Goal: Task Accomplishment & Management: Manage account settings

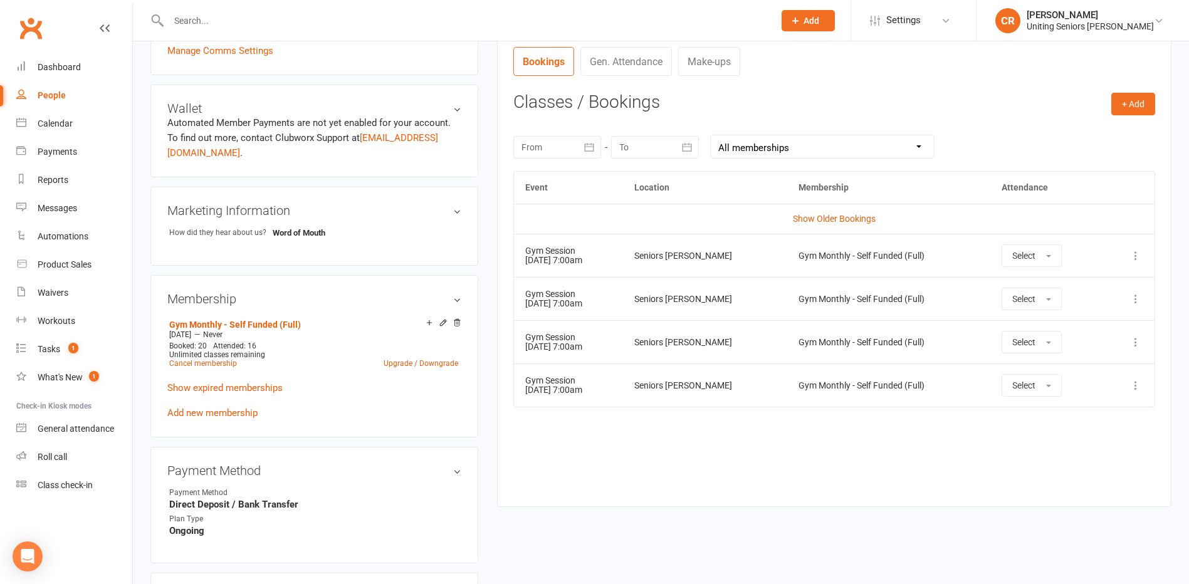
scroll to position [125, 0]
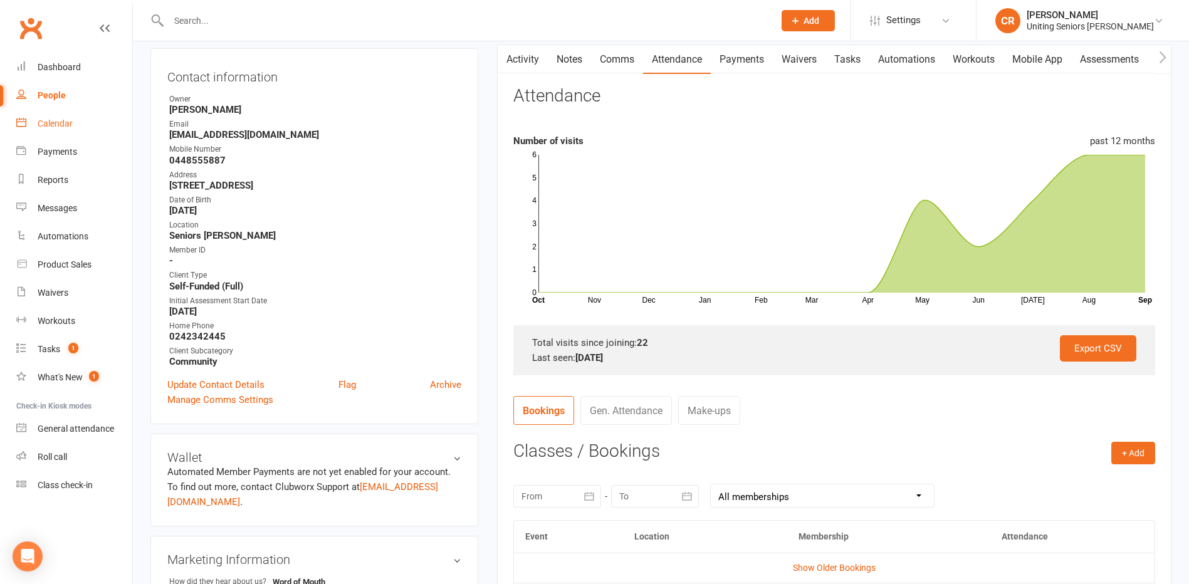
click at [66, 129] on div "Calendar" at bounding box center [55, 123] width 35 height 10
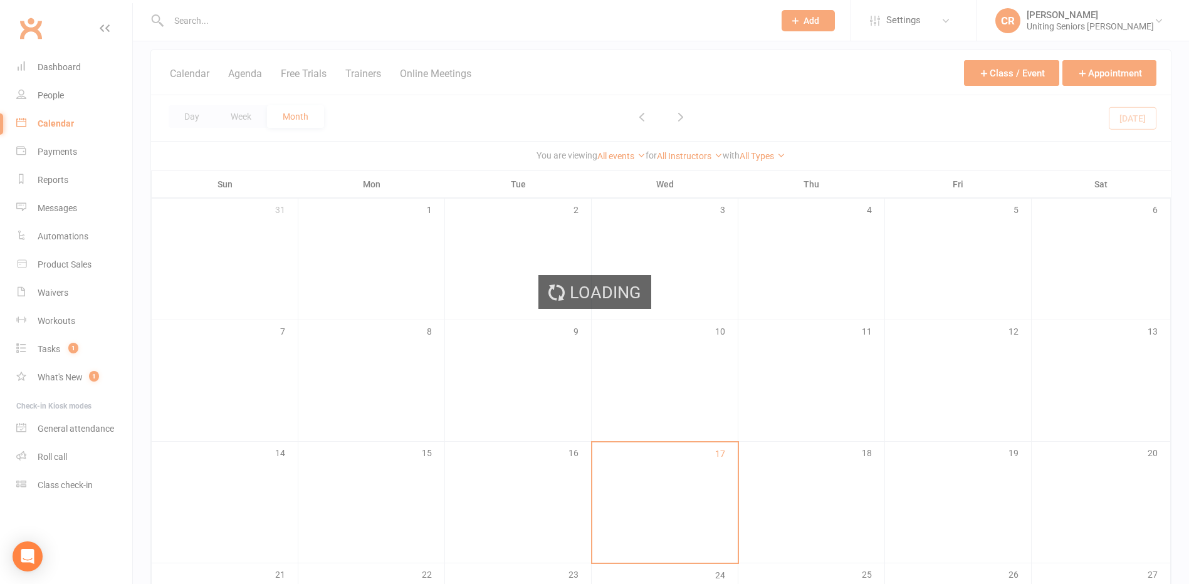
scroll to position [251, 0]
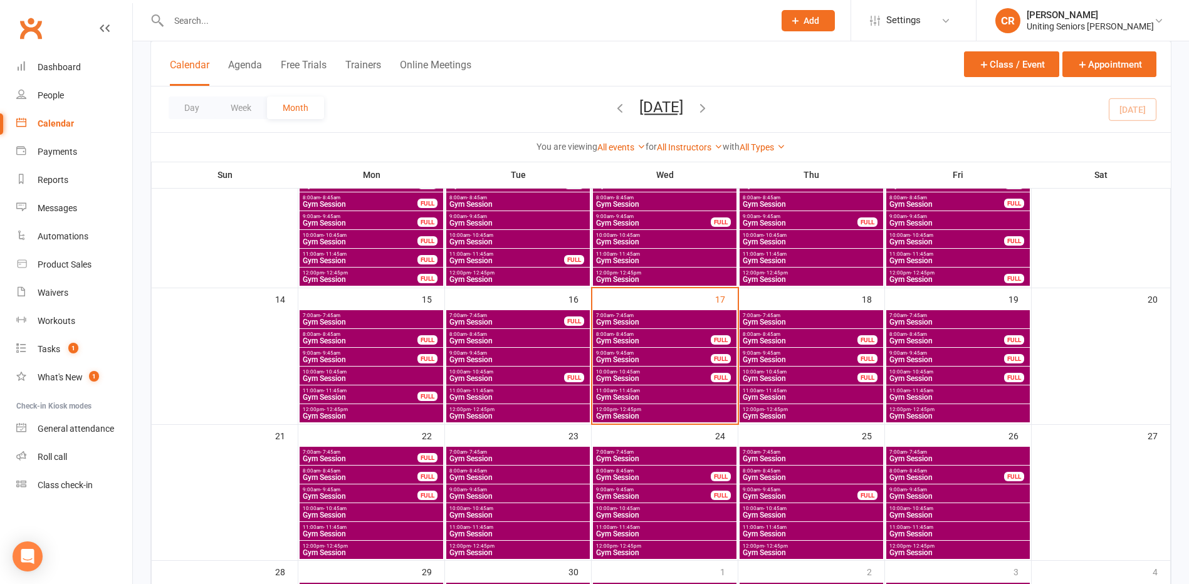
click at [648, 372] on span "10:00am - 10:45am" at bounding box center [654, 372] width 116 height 6
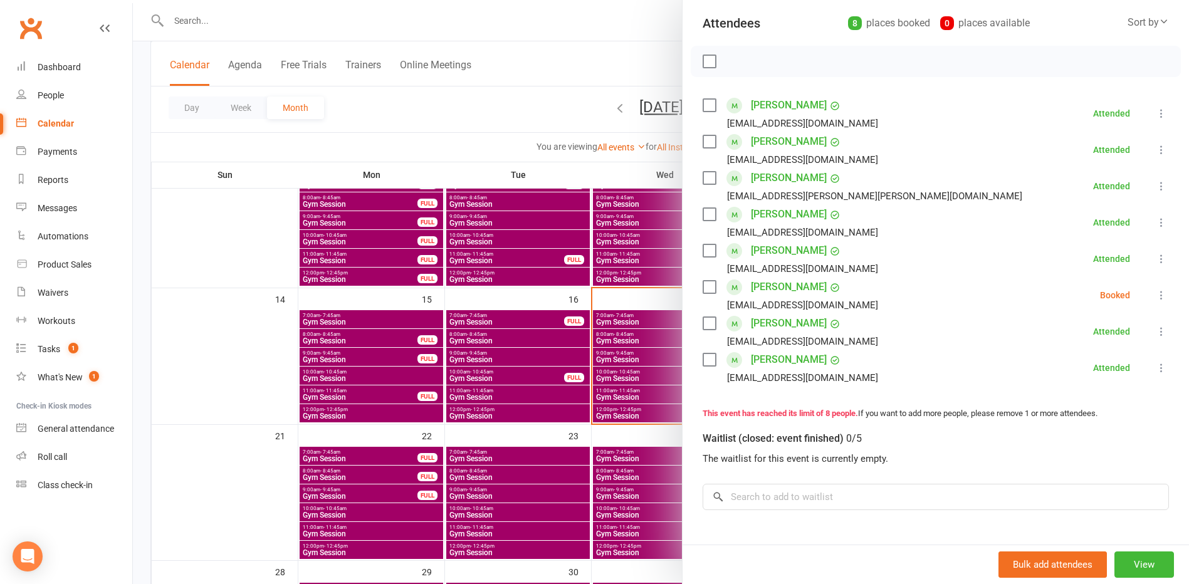
scroll to position [188, 0]
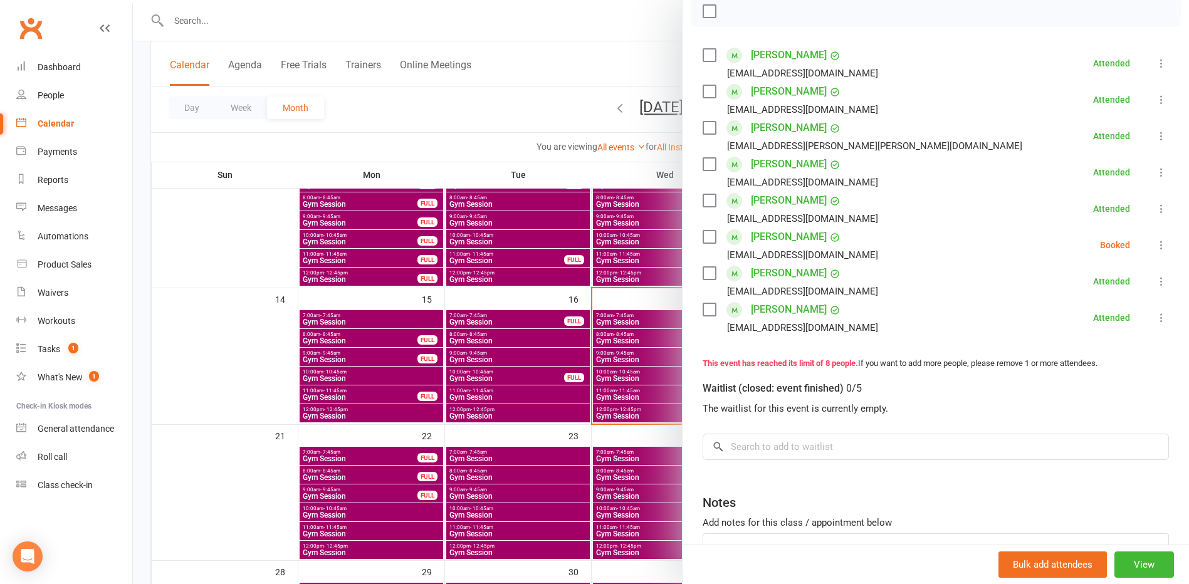
click at [710, 240] on label at bounding box center [709, 237] width 13 height 13
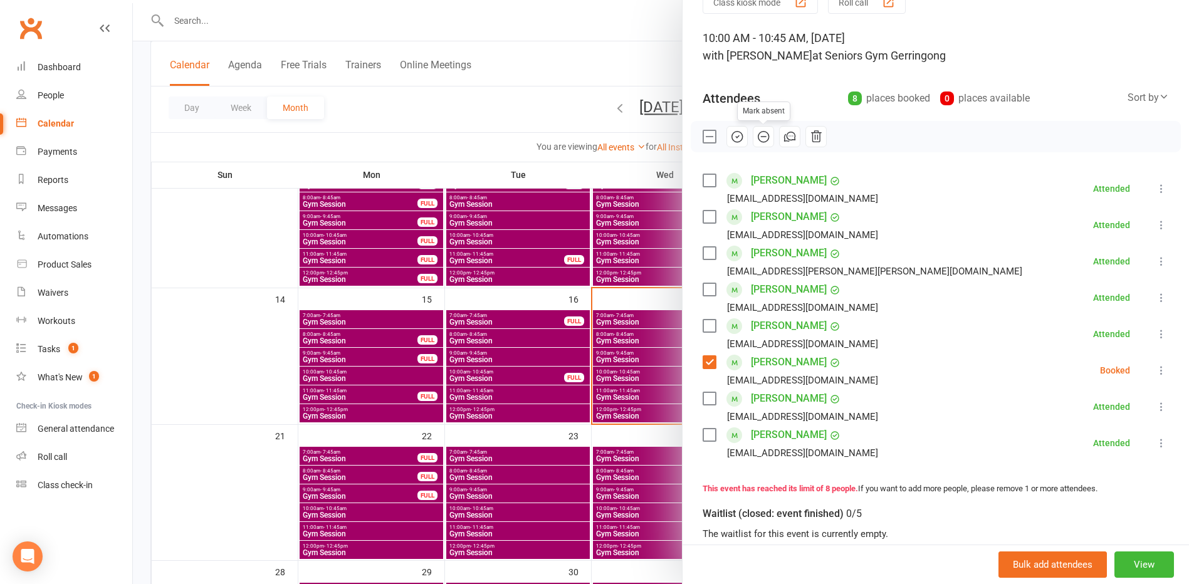
click at [758, 139] on icon "button" at bounding box center [764, 137] width 14 height 14
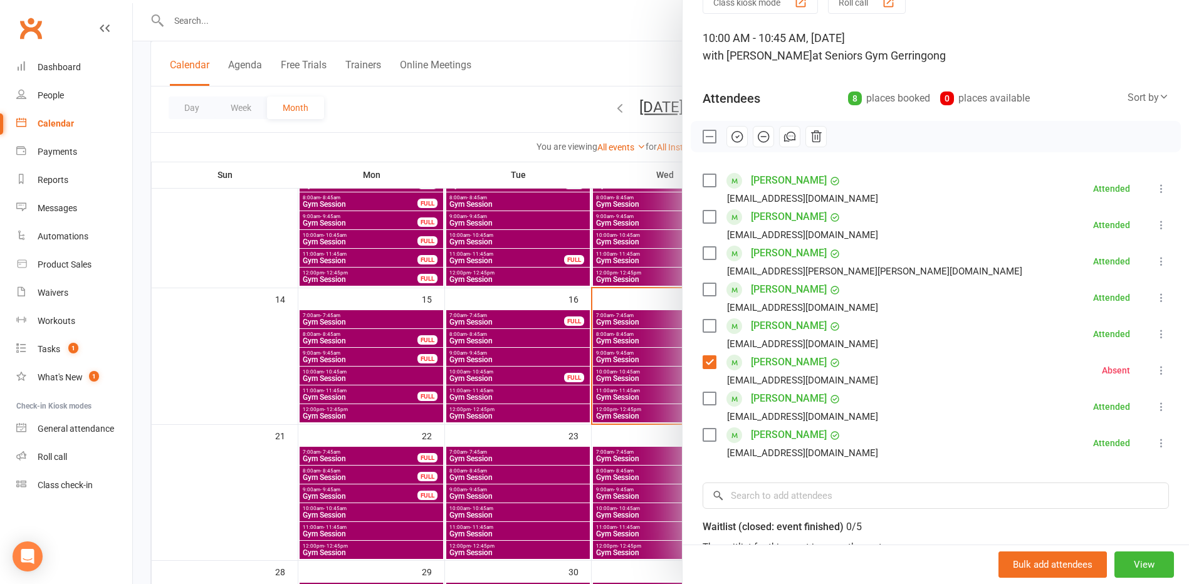
click at [708, 364] on label at bounding box center [709, 362] width 13 height 13
click at [639, 455] on div at bounding box center [661, 292] width 1056 height 584
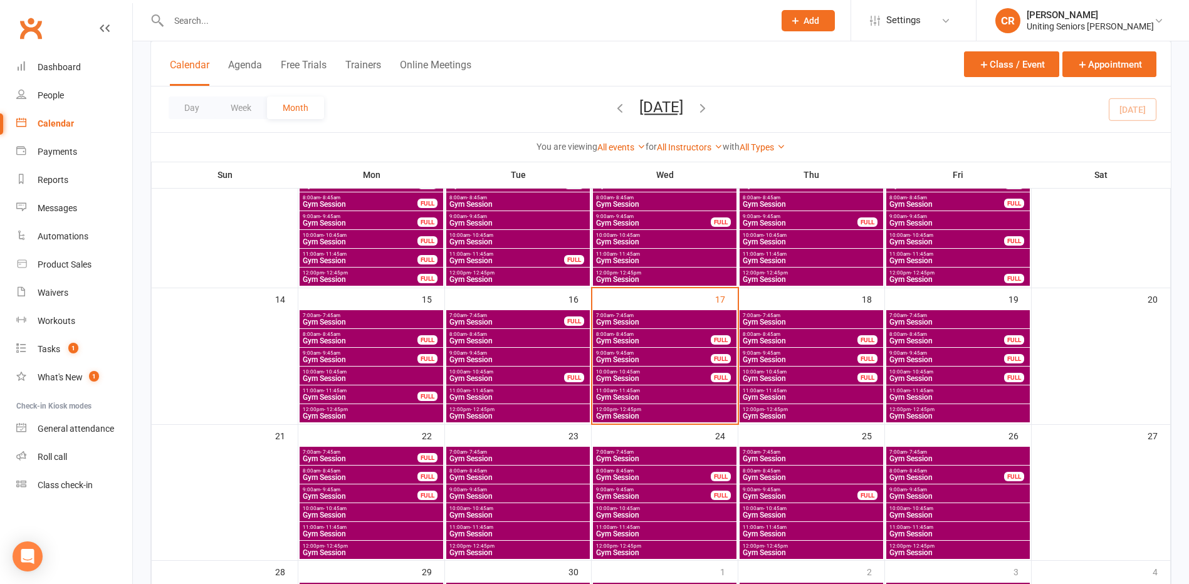
click at [906, 359] on span "Gym Session" at bounding box center [947, 360] width 116 height 8
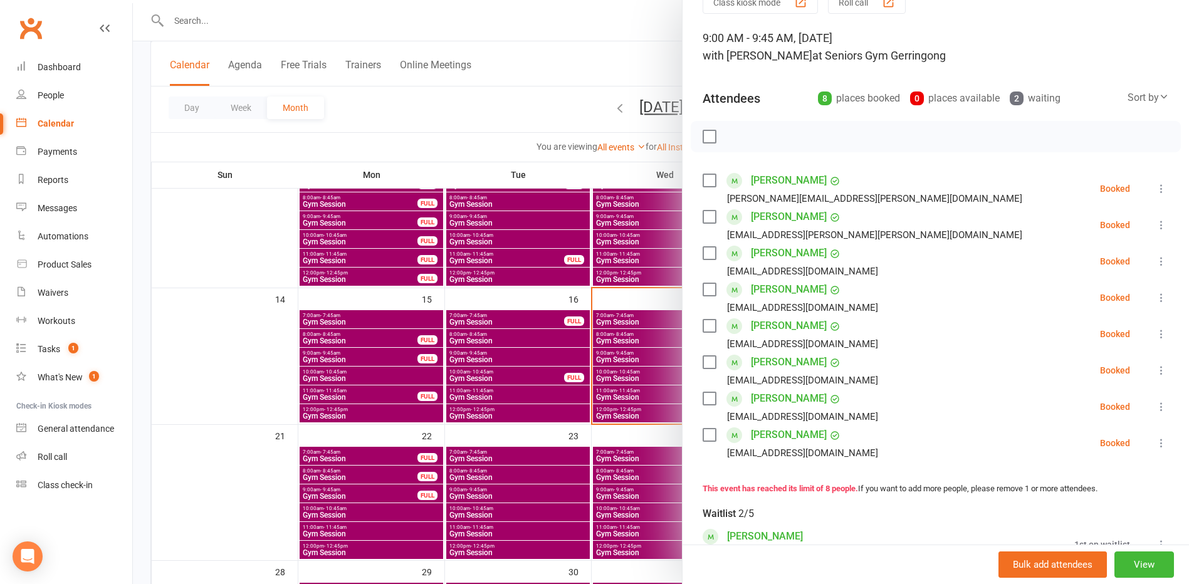
click at [590, 394] on div at bounding box center [661, 292] width 1056 height 584
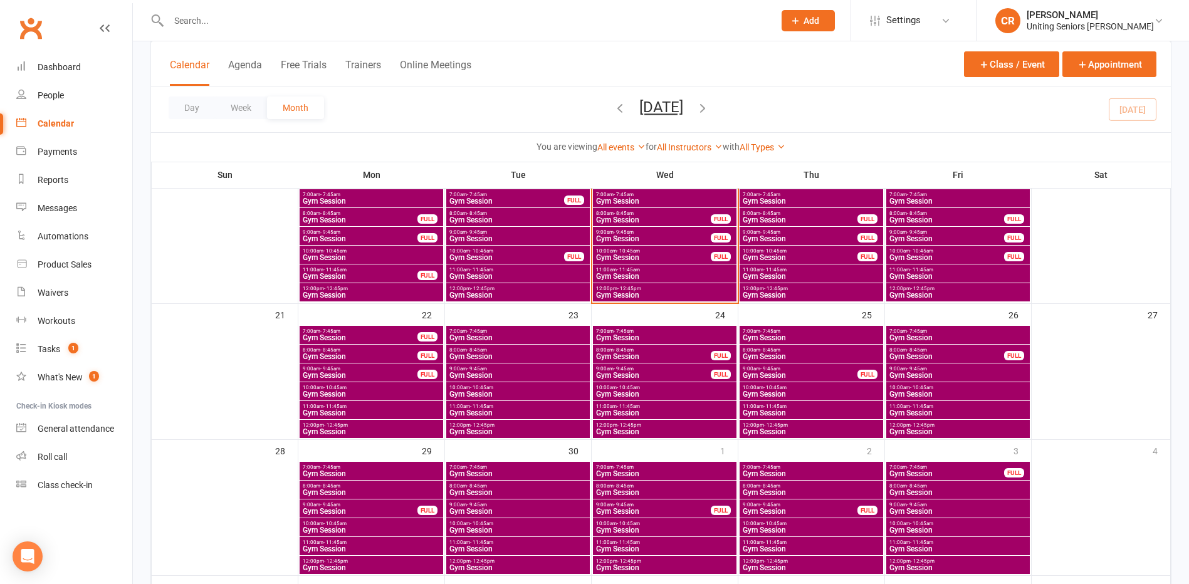
scroll to position [376, 0]
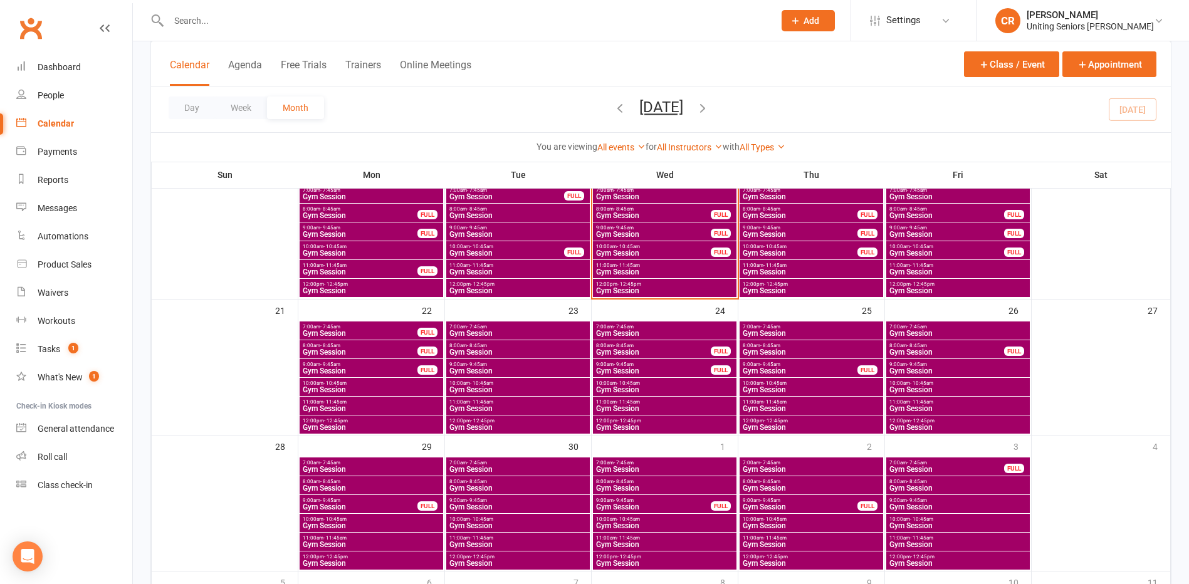
click at [899, 364] on span "9:00am - 9:45am" at bounding box center [958, 365] width 139 height 6
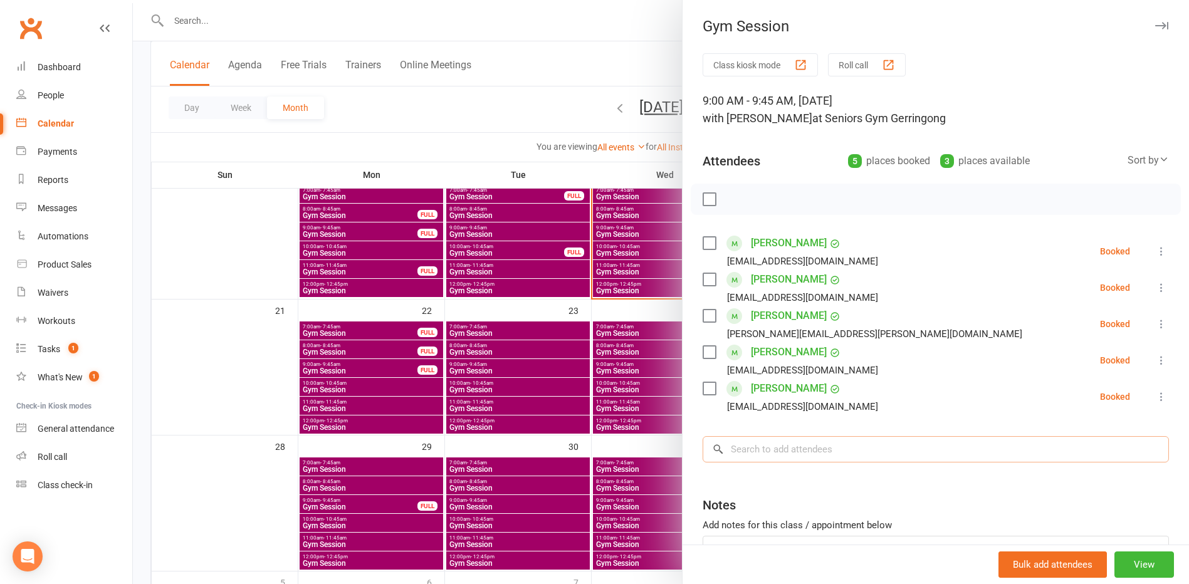
click at [765, 451] on input "search" at bounding box center [936, 449] width 466 height 26
type input "sullivan"
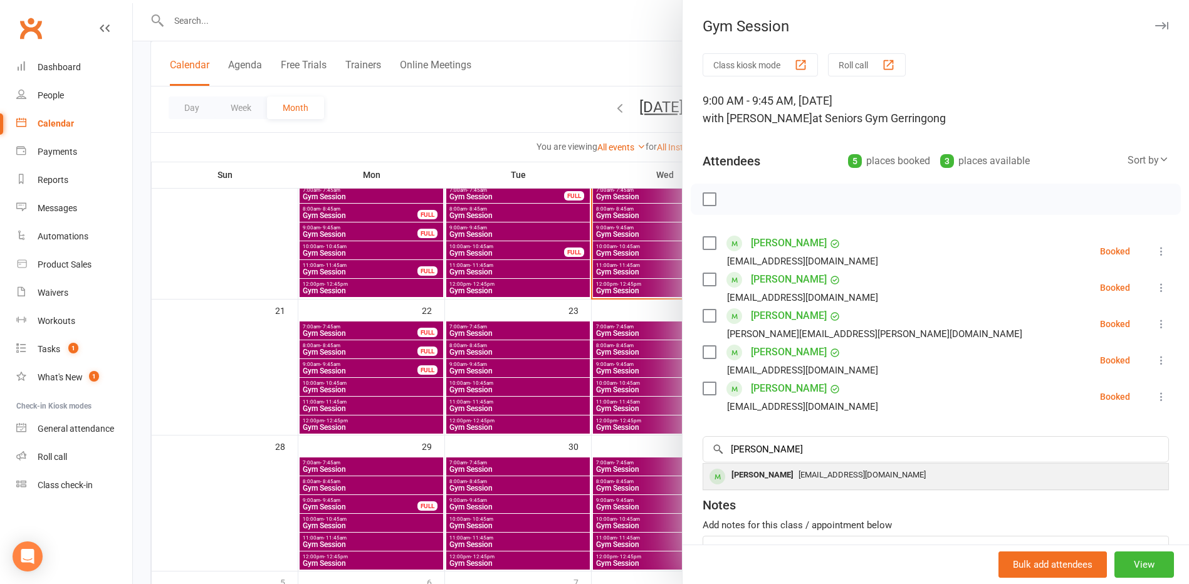
drag, startPoint x: 767, startPoint y: 463, endPoint x: 767, endPoint y: 470, distance: 7.5
click at [767, 470] on div "No results Michael Sullivan sullys@aapt.net.au" at bounding box center [936, 476] width 466 height 27
click at [767, 471] on div "Class kiosk mode Roll call 9:00 AM - 9:45 AM, Friday, September, 26, 2025 with …" at bounding box center [936, 346] width 507 height 587
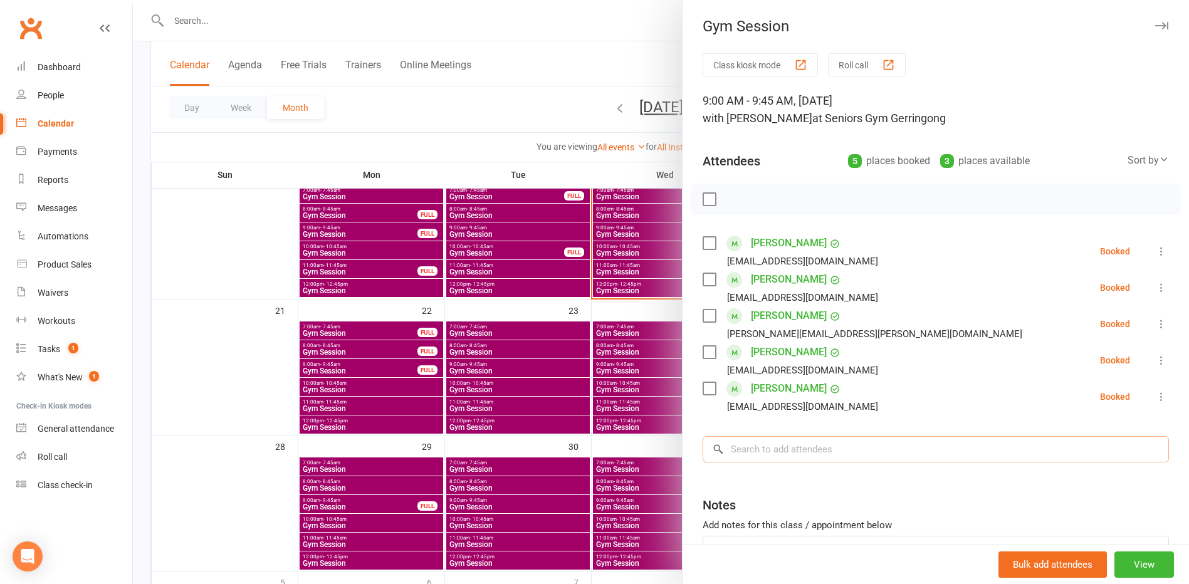
click at [782, 459] on input "search" at bounding box center [936, 449] width 466 height 26
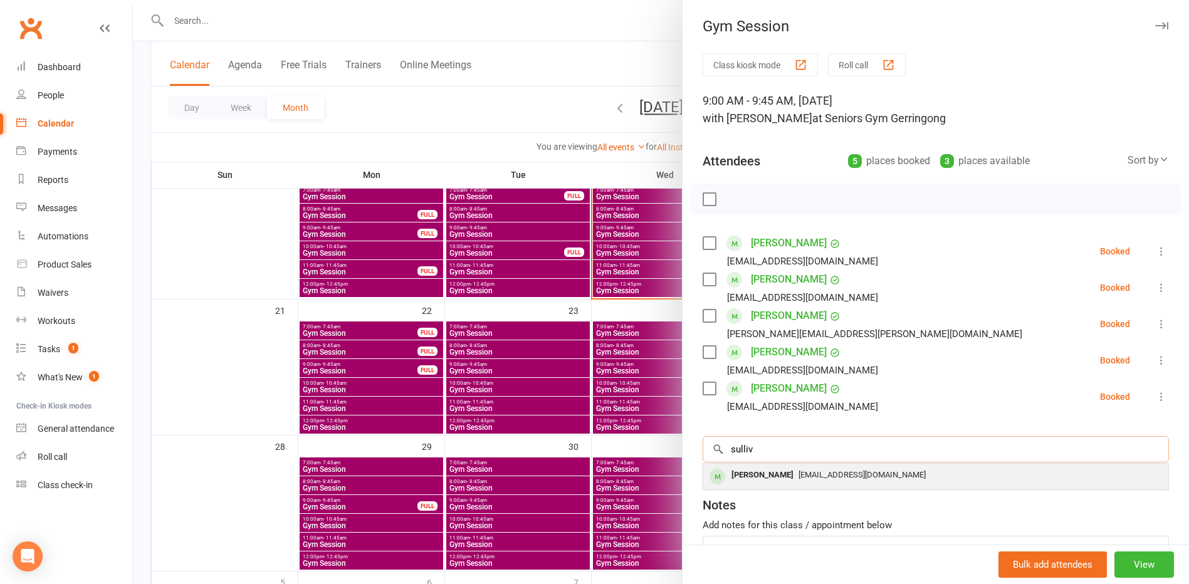
type input "sulliv"
click at [788, 475] on div "[PERSON_NAME]" at bounding box center [763, 475] width 72 height 18
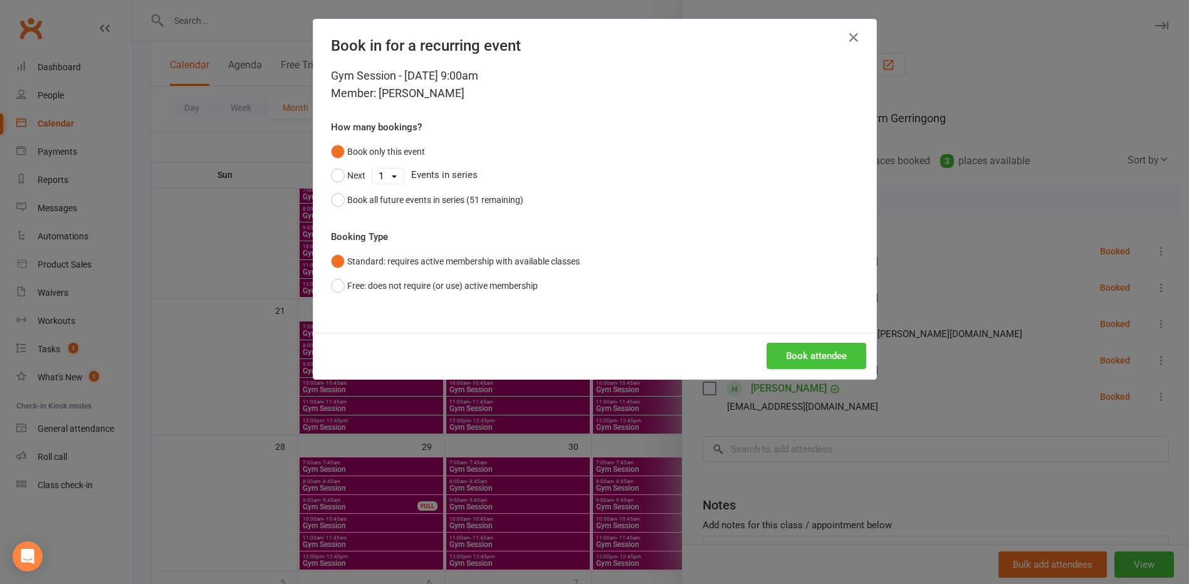
click at [781, 347] on button "Book attendee" at bounding box center [817, 356] width 100 height 26
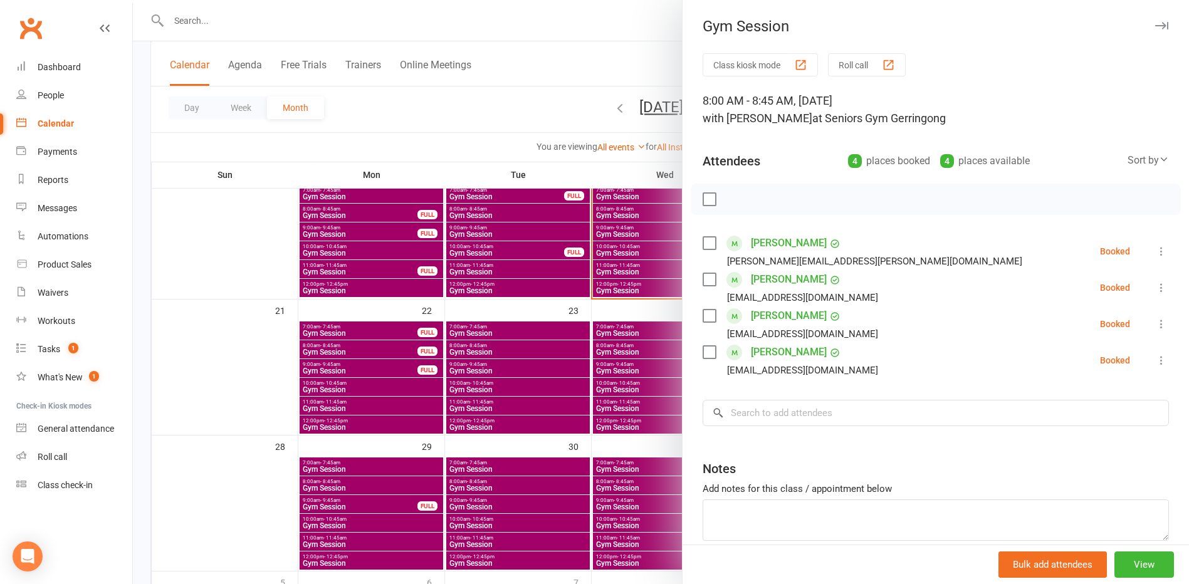
click at [542, 46] on div at bounding box center [661, 292] width 1056 height 584
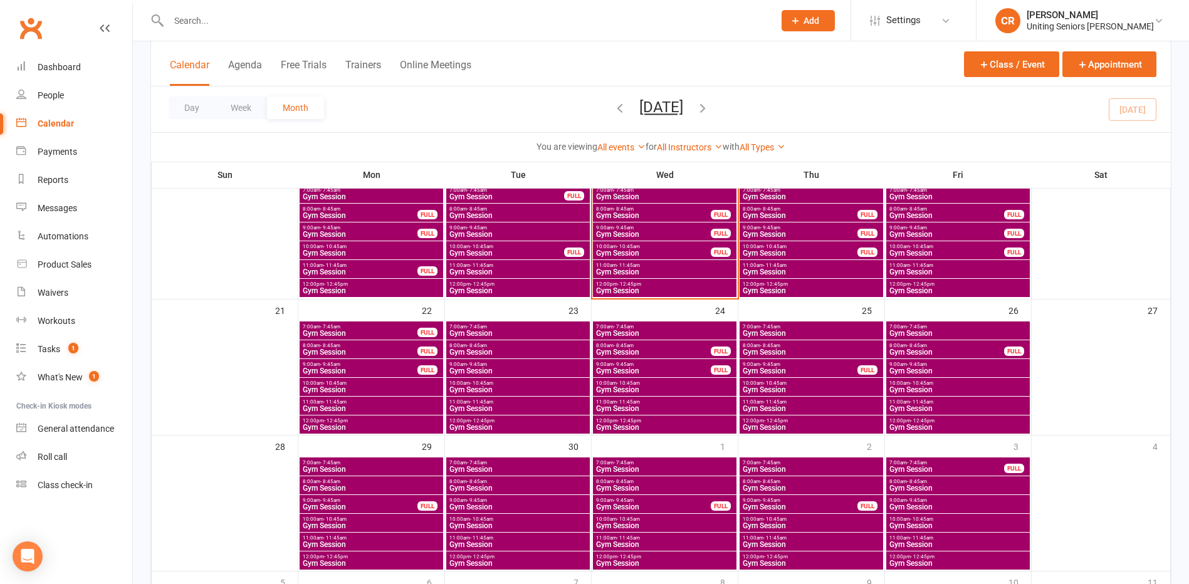
scroll to position [251, 0]
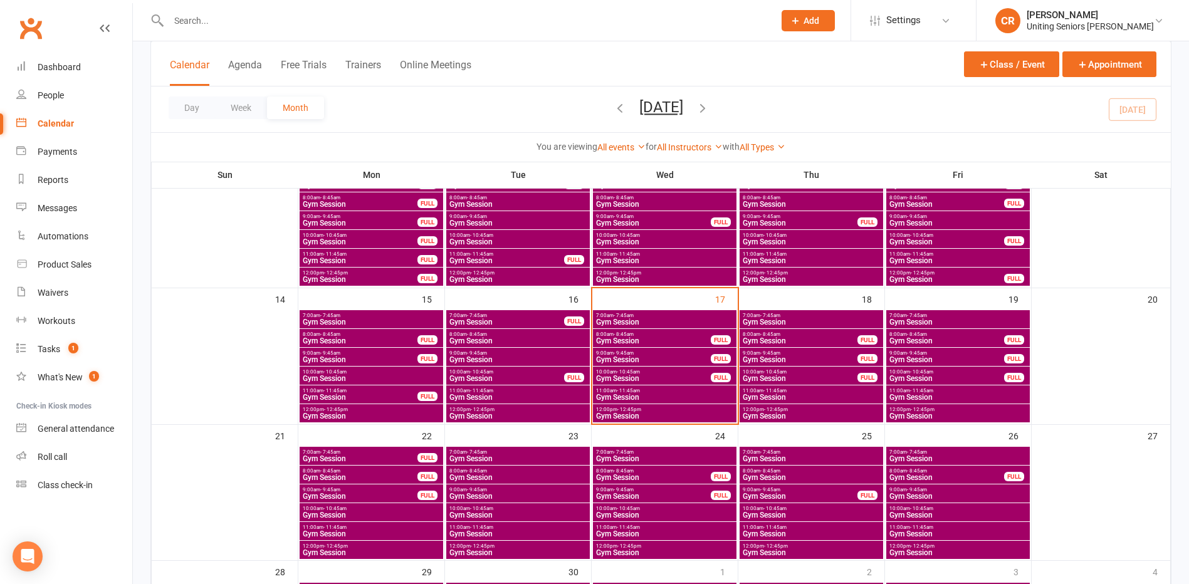
click at [631, 371] on span "- 10:45am" at bounding box center [628, 372] width 23 height 6
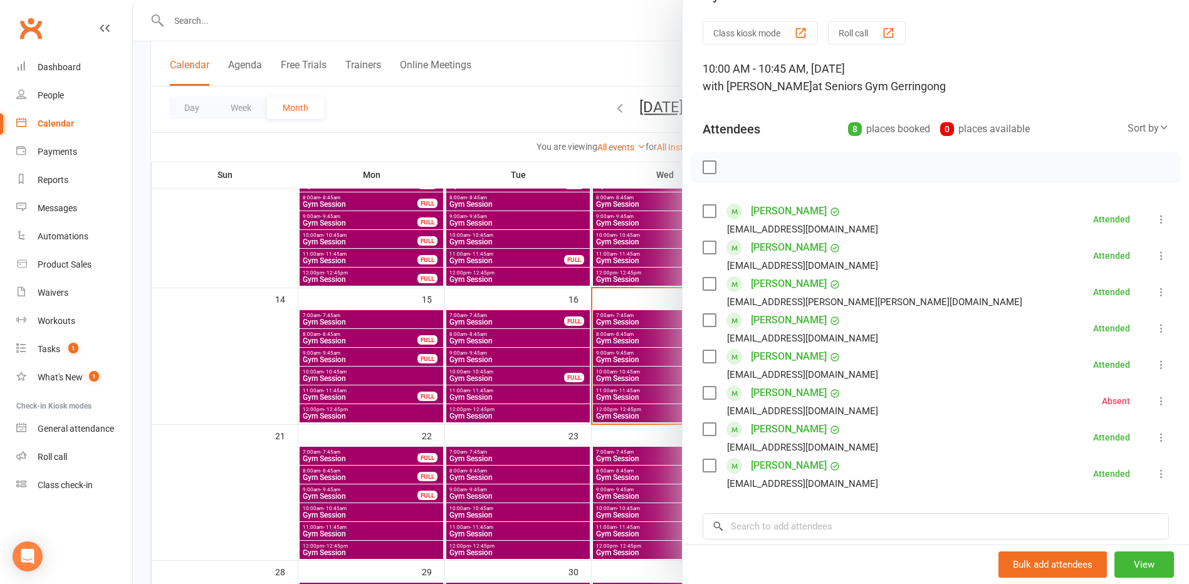
scroll to position [63, 0]
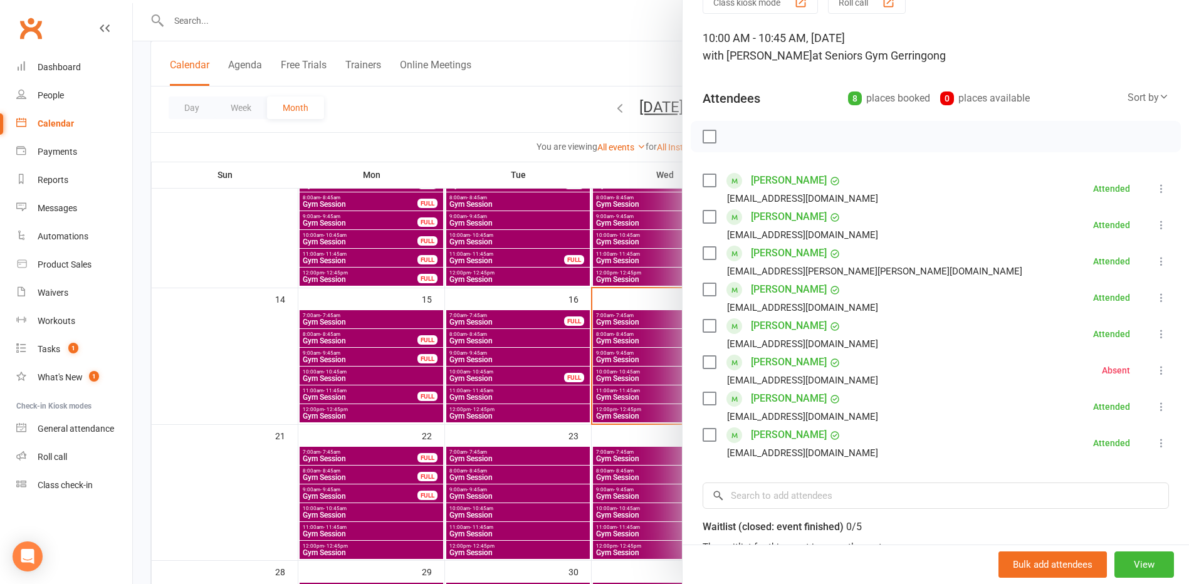
click at [633, 387] on div at bounding box center [661, 292] width 1056 height 584
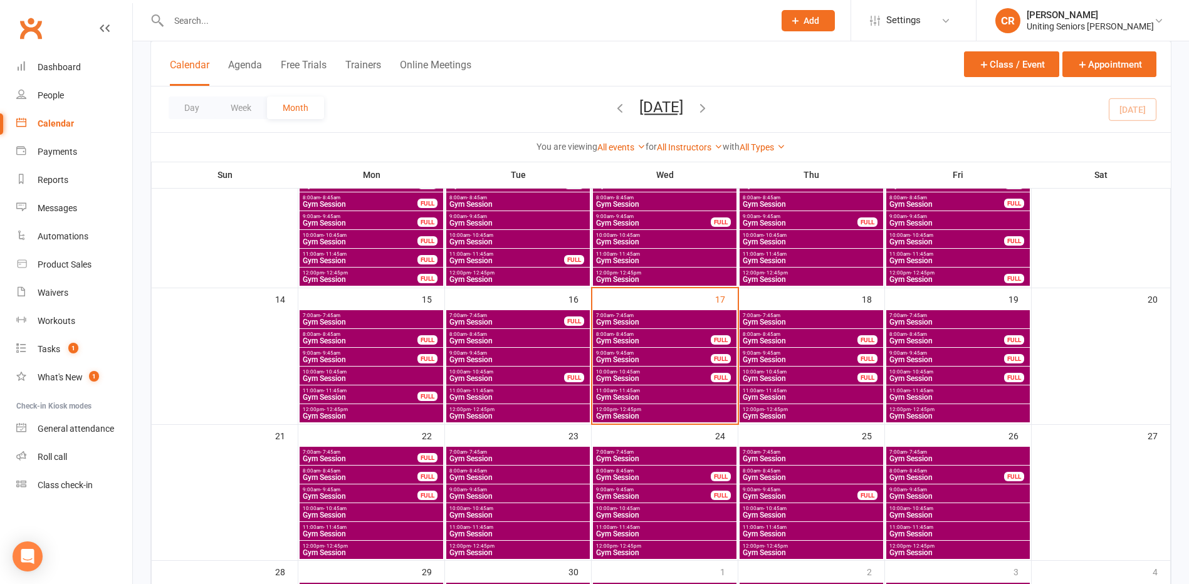
click at [634, 392] on span "- 11:45am" at bounding box center [628, 391] width 23 height 6
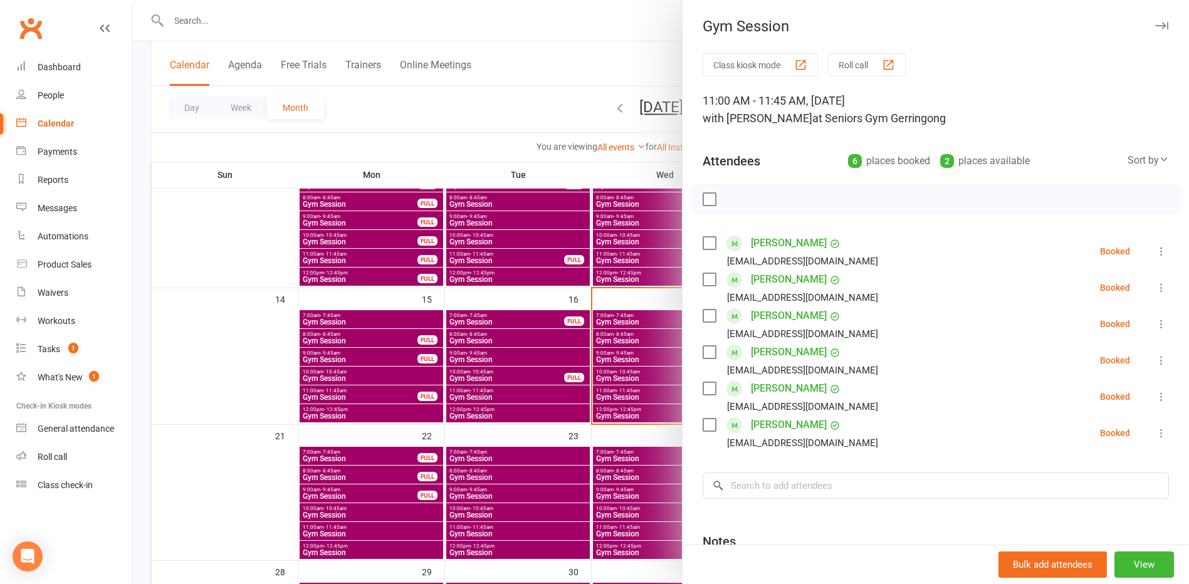
click at [703, 355] on label at bounding box center [709, 352] width 13 height 13
click at [705, 245] on label at bounding box center [709, 243] width 13 height 13
click at [712, 425] on label at bounding box center [709, 425] width 13 height 13
click at [739, 199] on icon "button" at bounding box center [737, 199] width 14 height 14
click at [711, 317] on label at bounding box center [709, 316] width 13 height 13
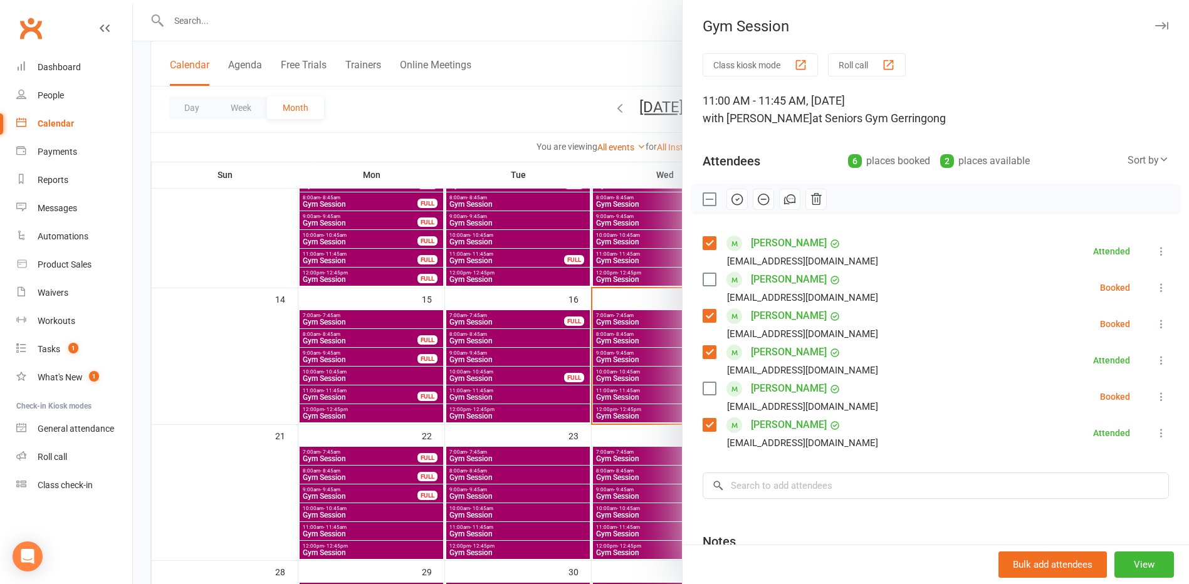
click at [730, 196] on icon "button" at bounding box center [737, 199] width 14 height 14
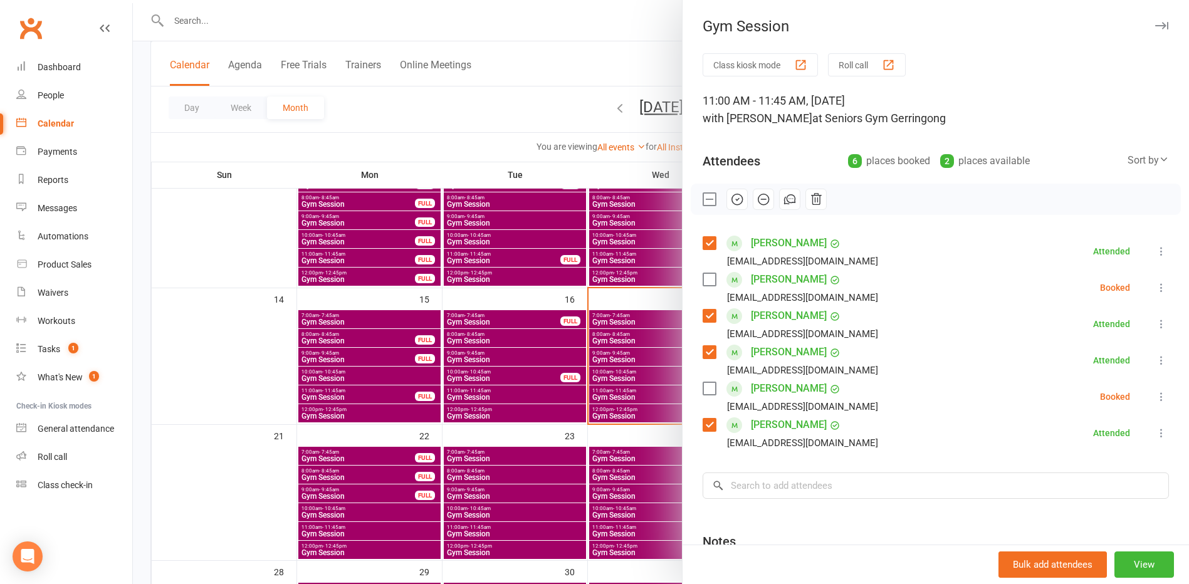
click at [216, 249] on div at bounding box center [661, 292] width 1056 height 584
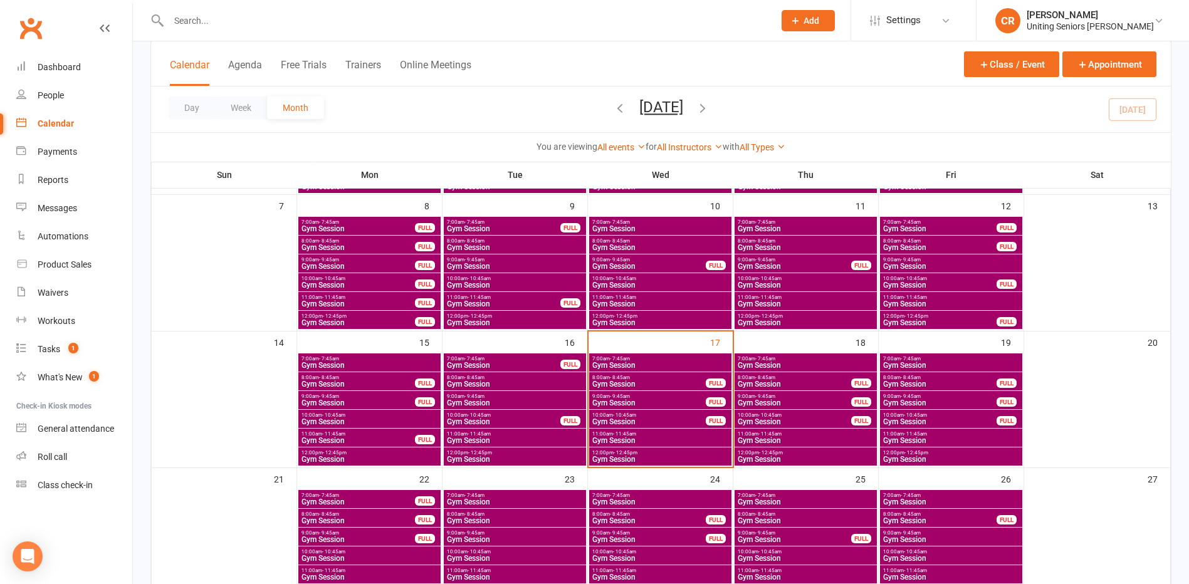
scroll to position [188, 0]
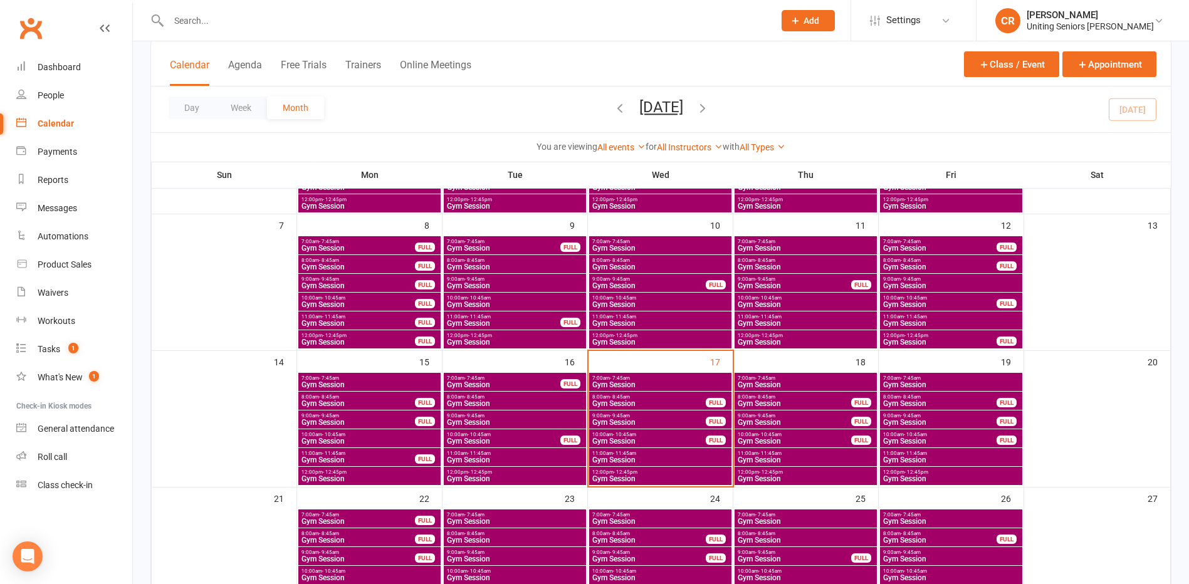
click at [476, 419] on span "Gym Session" at bounding box center [514, 423] width 137 height 8
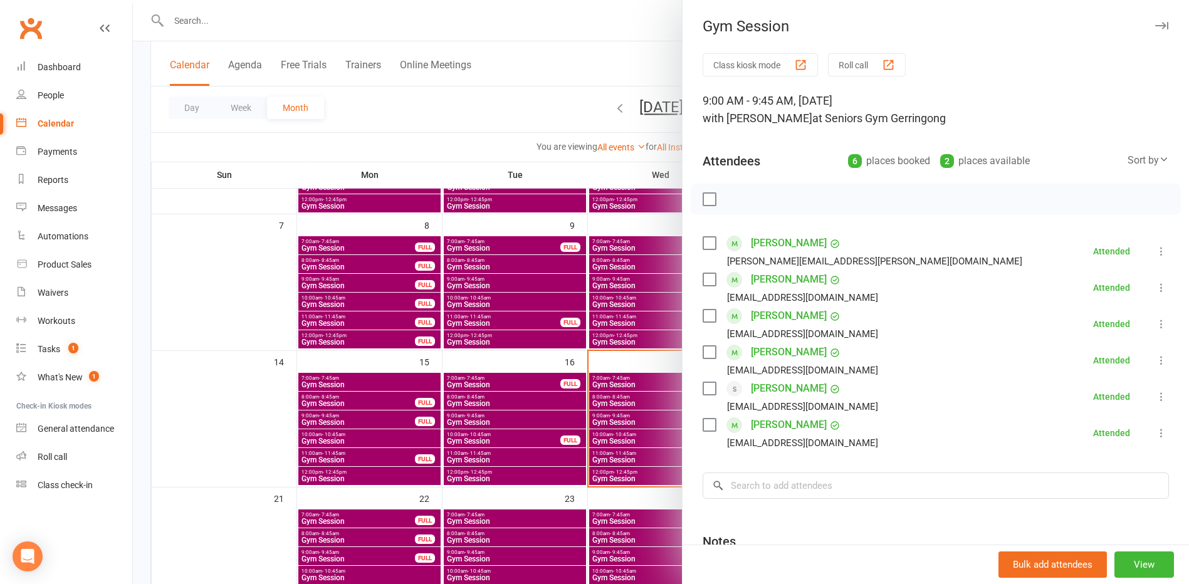
click at [381, 419] on div at bounding box center [661, 292] width 1056 height 584
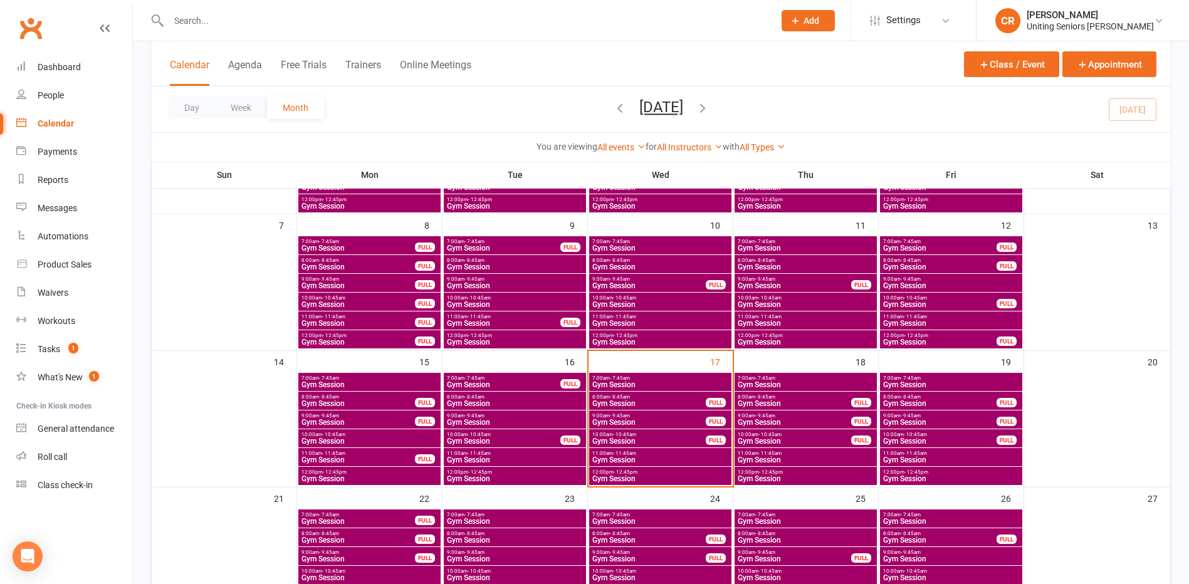
click at [381, 401] on span "Gym Session" at bounding box center [358, 404] width 115 height 8
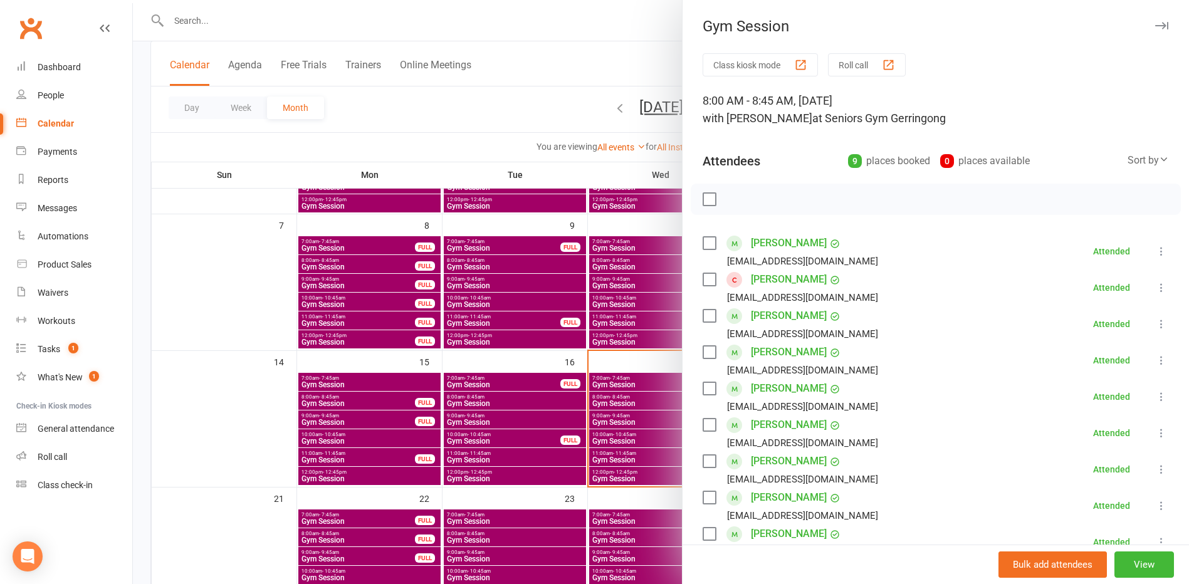
click at [232, 443] on div at bounding box center [661, 292] width 1056 height 584
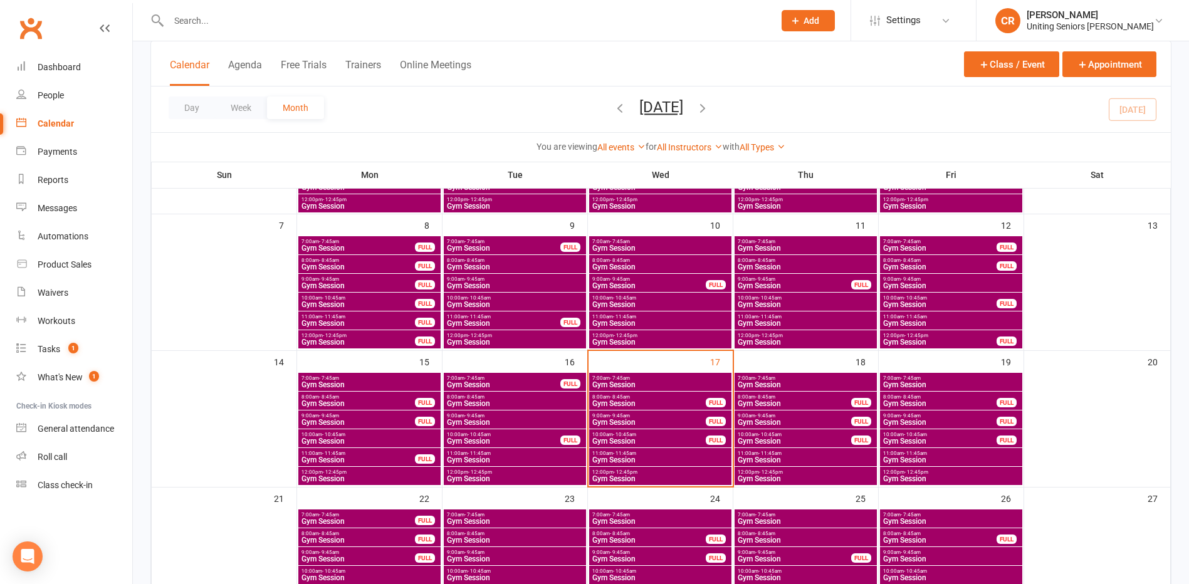
click at [943, 400] on span "Gym Session" at bounding box center [940, 404] width 115 height 8
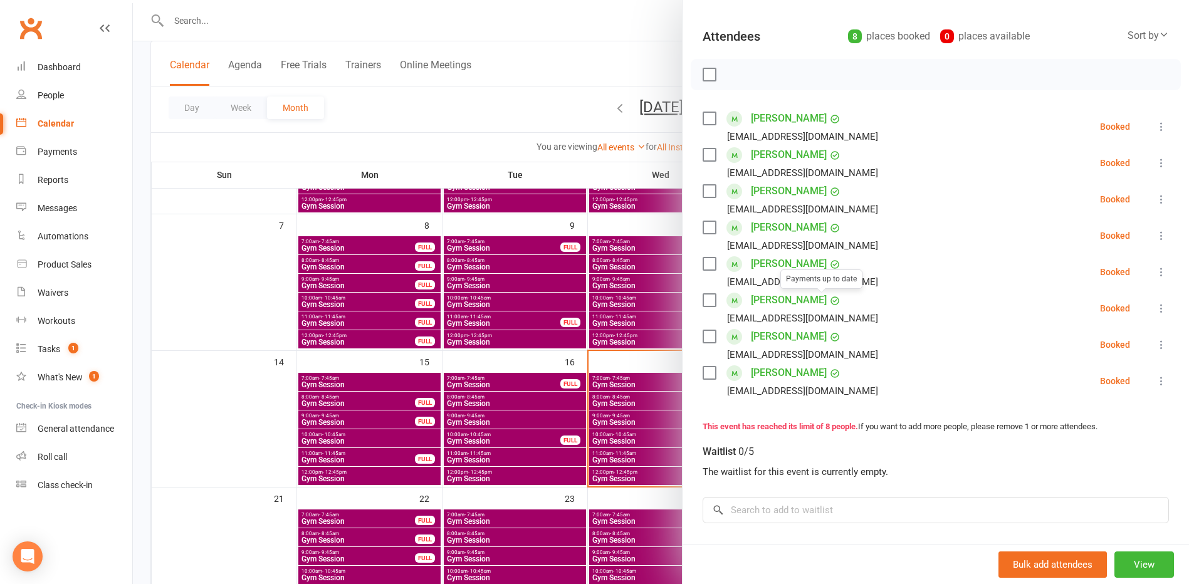
scroll to position [125, 0]
click at [638, 404] on div at bounding box center [661, 292] width 1056 height 584
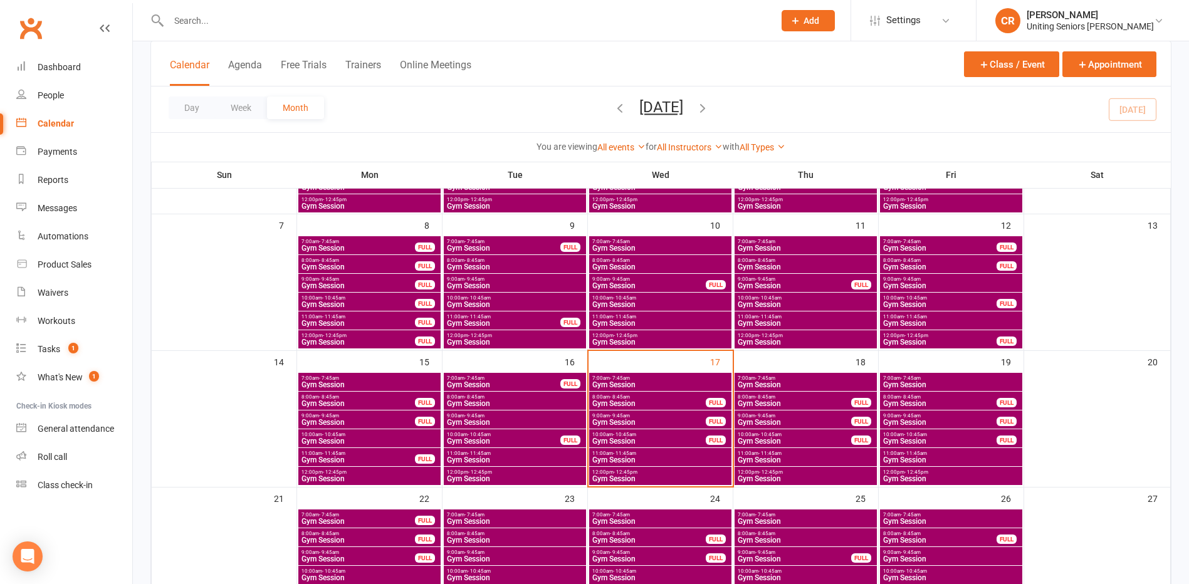
click at [637, 418] on div "9:00am - 9:45am Gym Session FULL" at bounding box center [660, 420] width 142 height 18
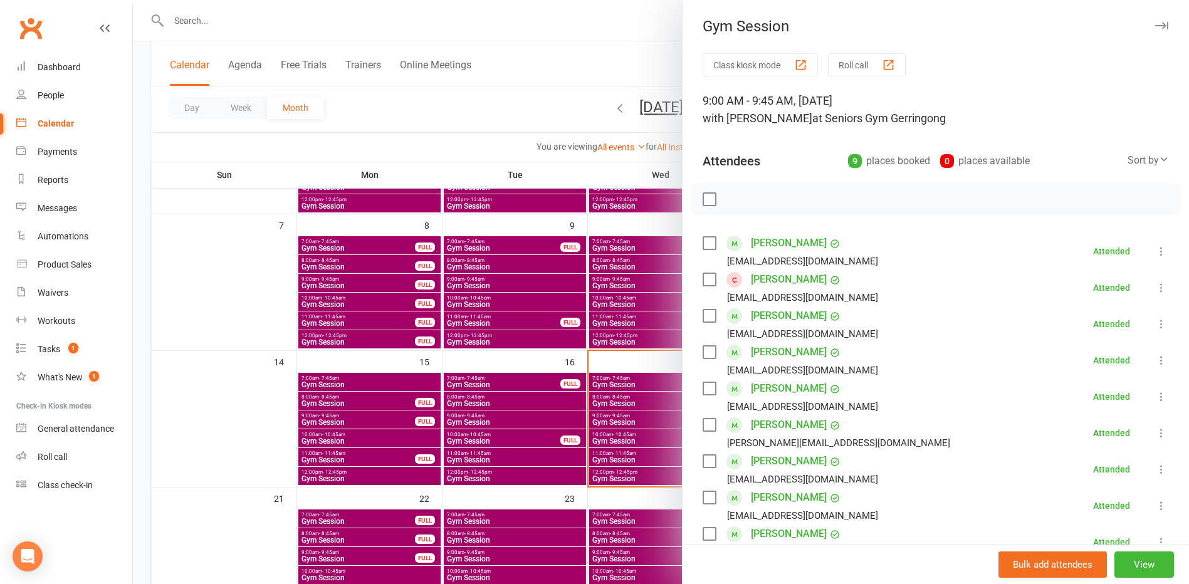
click at [621, 446] on div at bounding box center [661, 292] width 1056 height 584
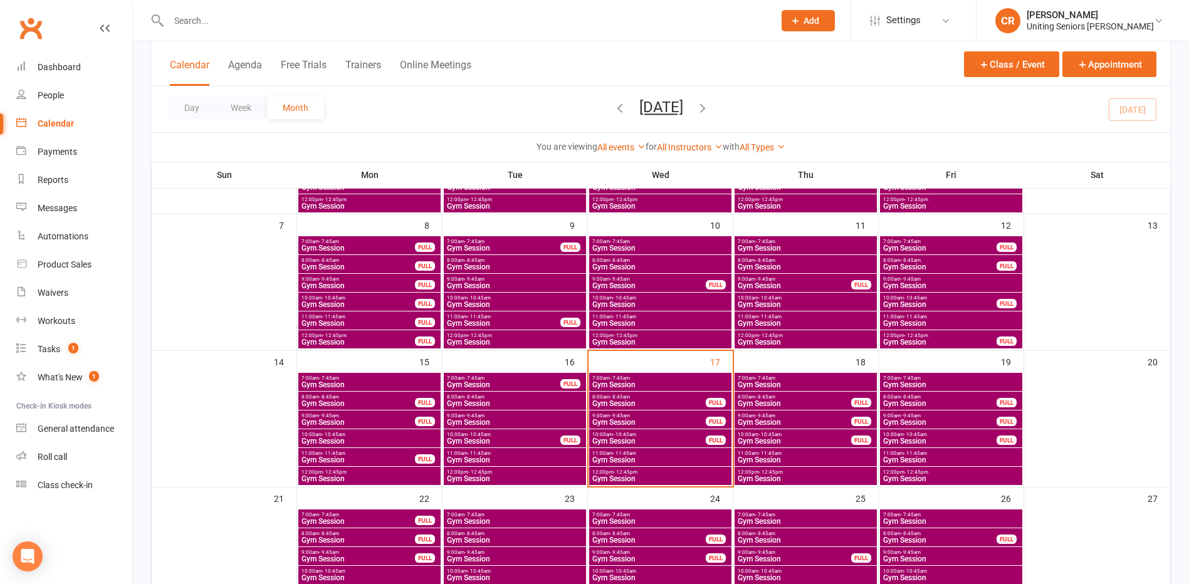
click at [628, 419] on span "Gym Session" at bounding box center [649, 423] width 115 height 8
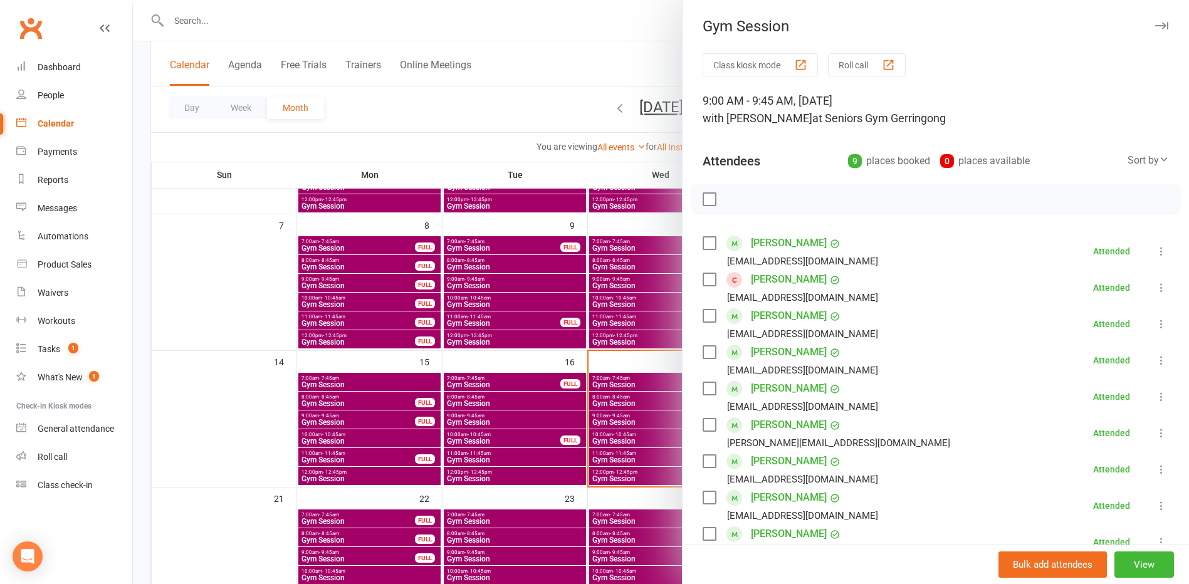
click at [789, 282] on link "Janet Granger" at bounding box center [789, 280] width 76 height 20
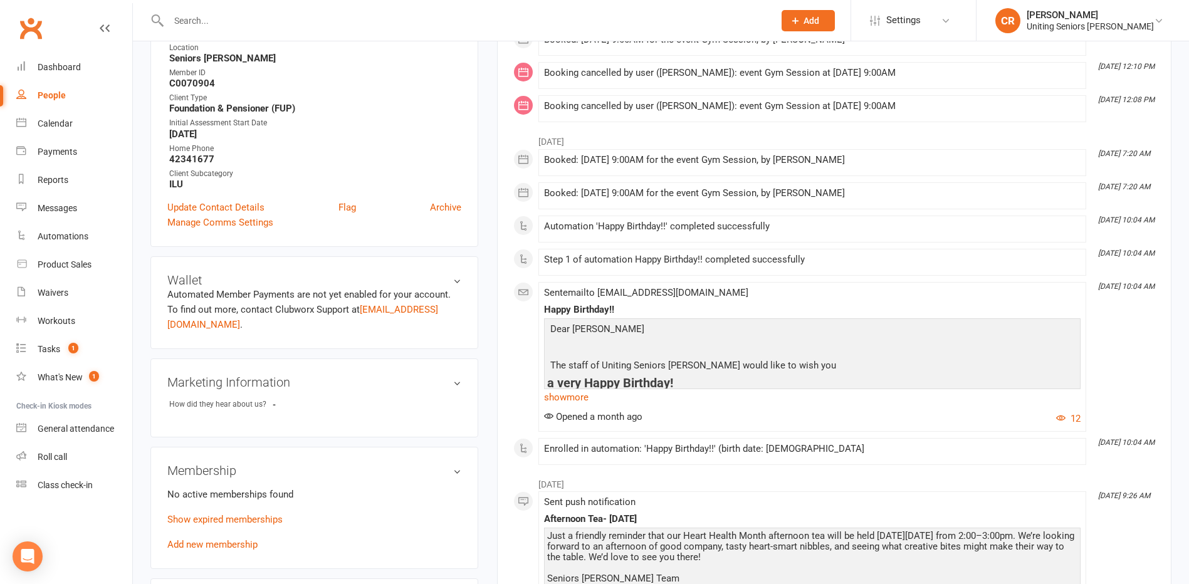
scroll to position [439, 0]
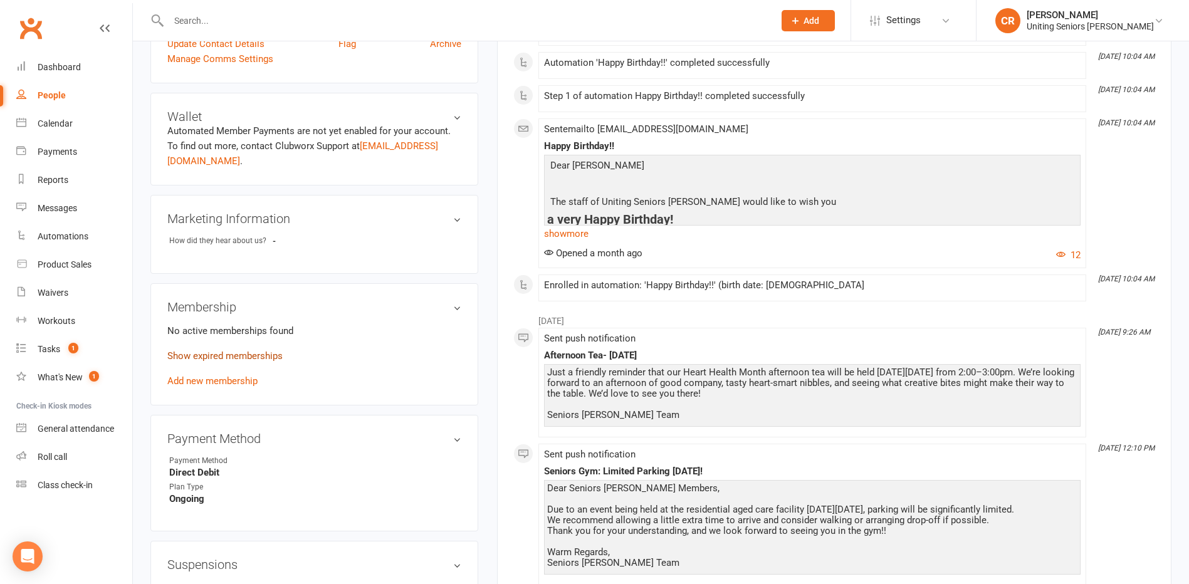
click at [221, 352] on link "Show expired memberships" at bounding box center [224, 355] width 115 height 11
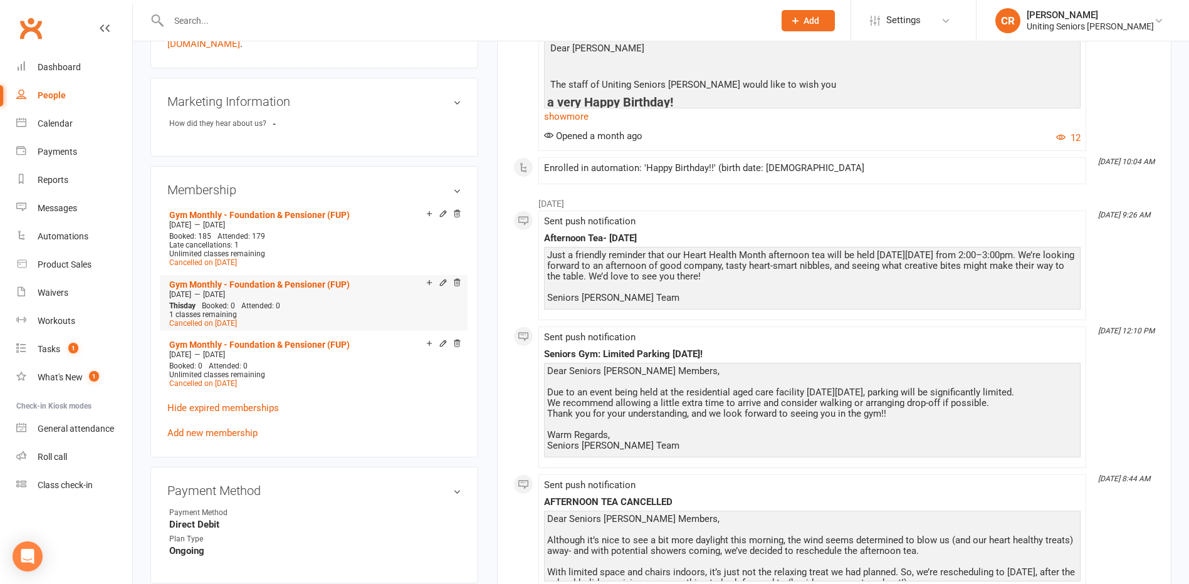
scroll to position [564, 0]
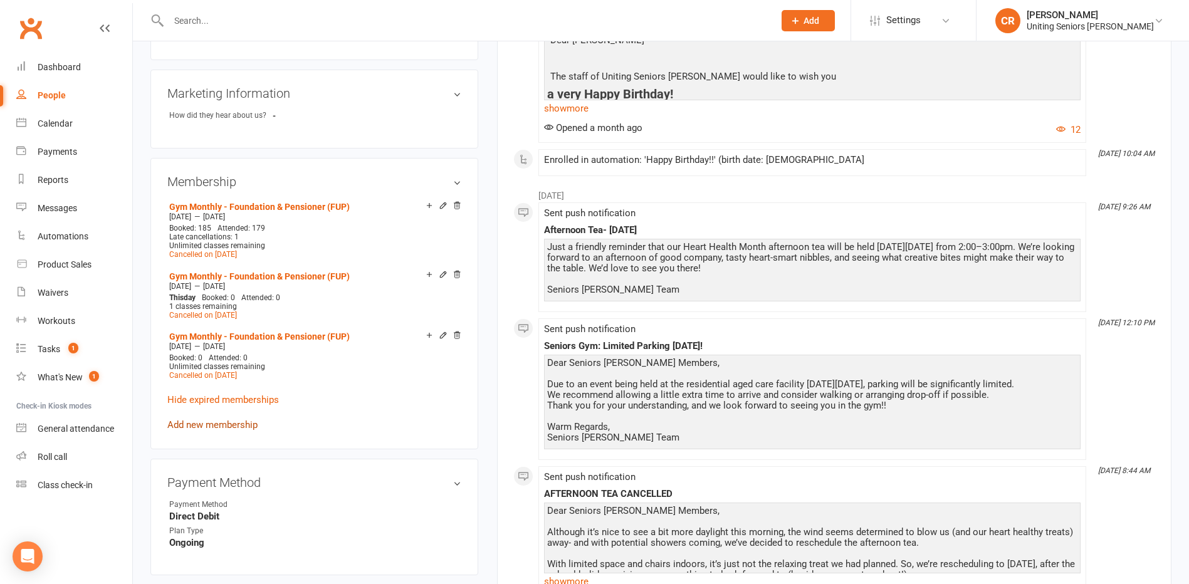
click at [250, 419] on link "Add new membership" at bounding box center [212, 424] width 90 height 11
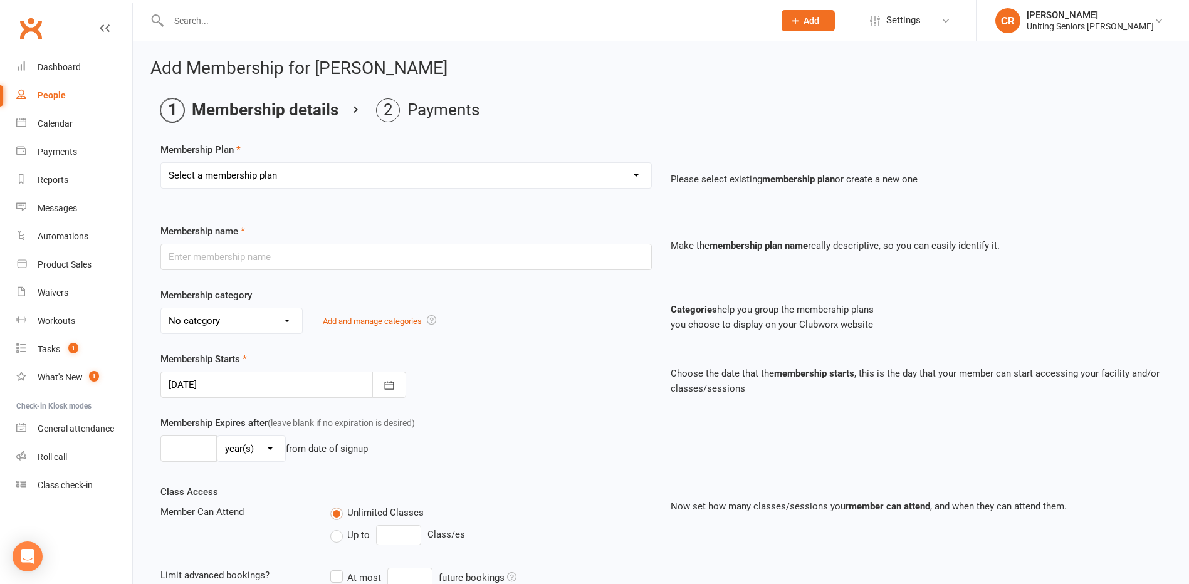
click at [515, 177] on select "Select a membership plan Create new Membership Plan Initial Assessment + Set Up…" at bounding box center [406, 175] width 490 height 25
select select "7"
click at [161, 163] on select "Select a membership plan Create new Membership Plan Initial Assessment + Set Up…" at bounding box center [406, 175] width 490 height 25
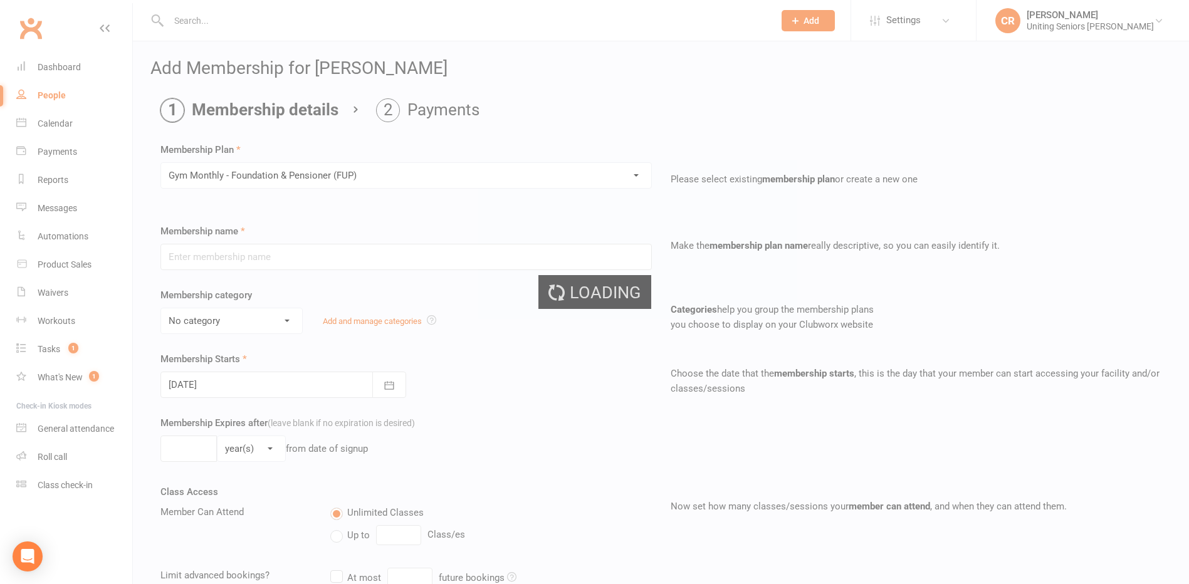
type input "Gym Monthly - Foundation & Pensioner (FUP)"
select select "3"
type input "0"
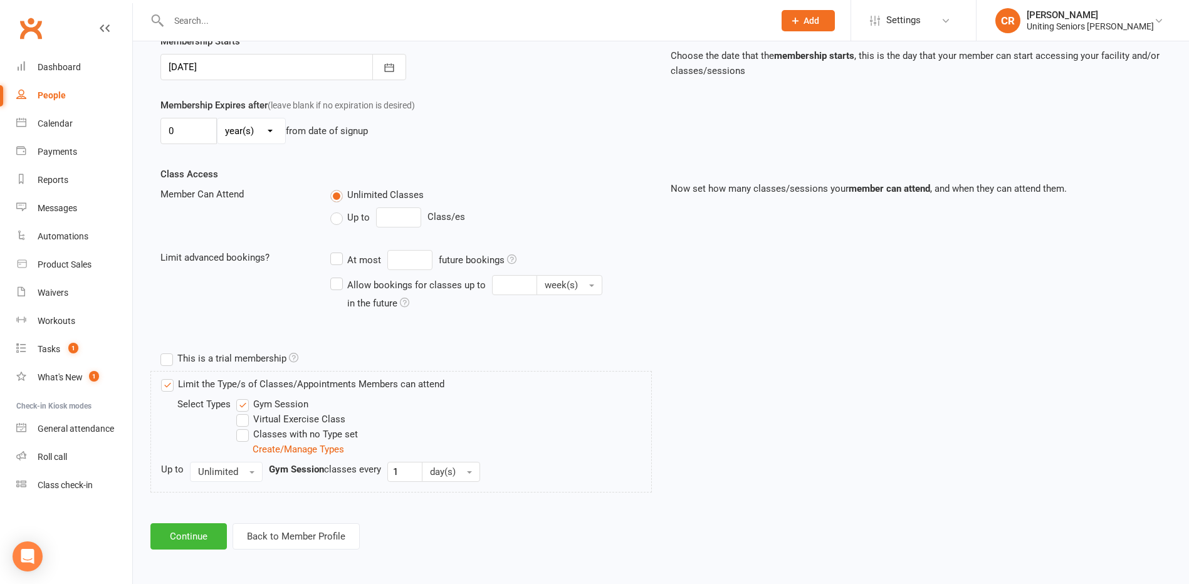
scroll to position [319, 0]
click at [181, 538] on button "Continue" at bounding box center [188, 535] width 76 height 26
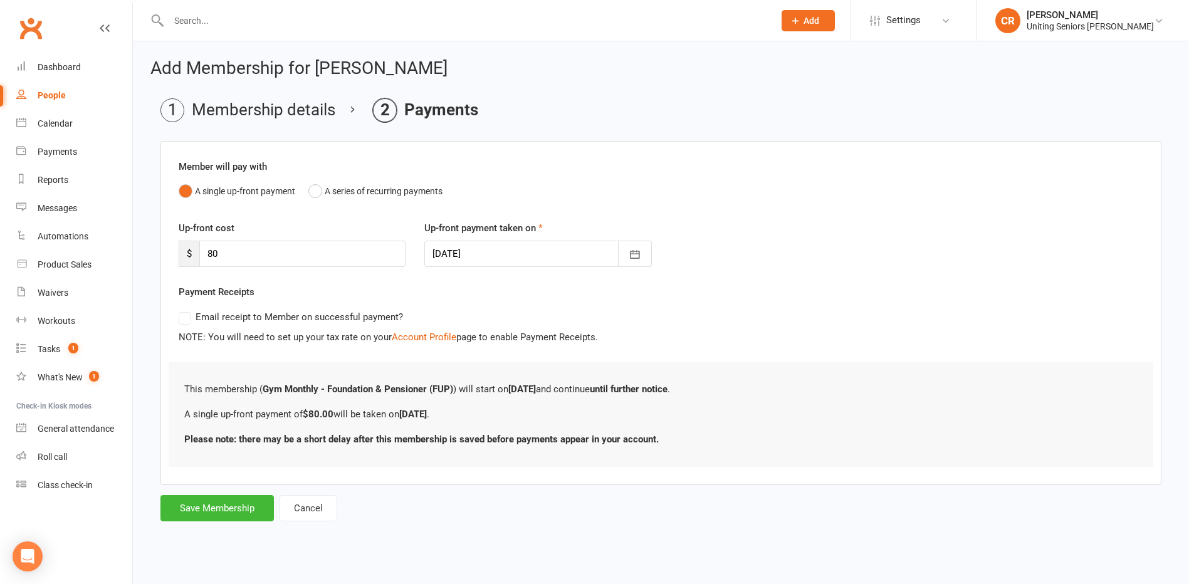
scroll to position [0, 0]
click at [208, 502] on button "Save Membership" at bounding box center [217, 508] width 113 height 26
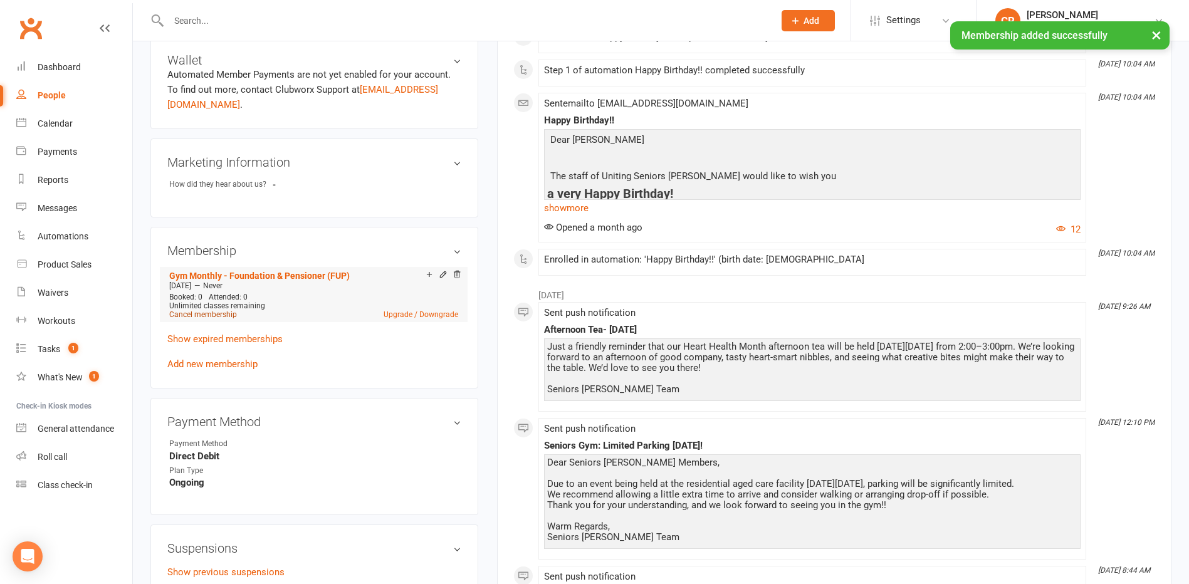
scroll to position [502, 0]
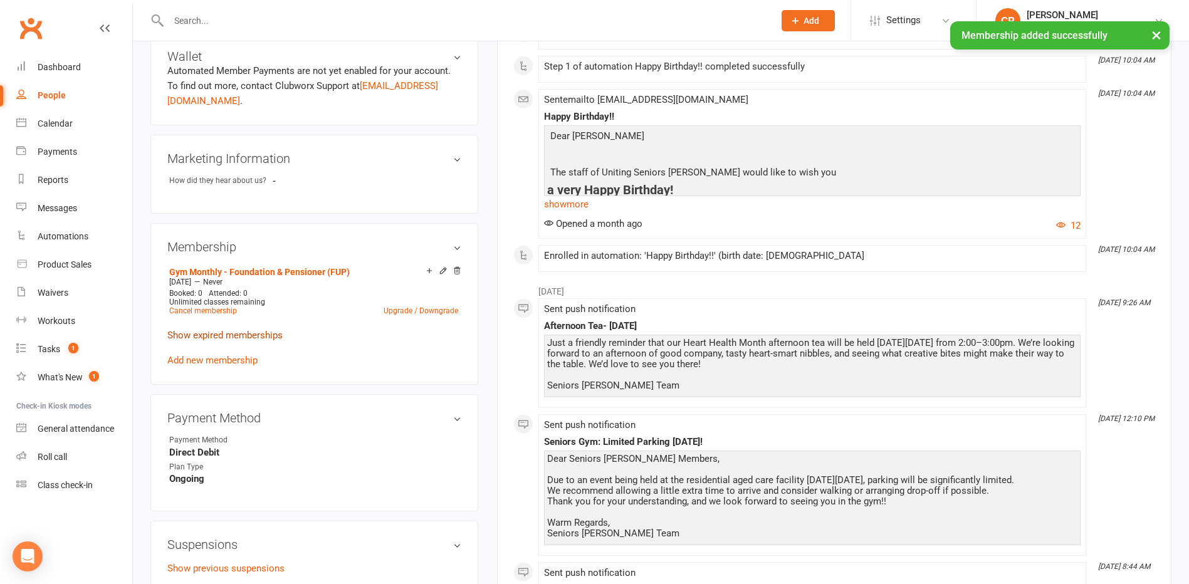
click at [217, 336] on link "Show expired memberships" at bounding box center [224, 335] width 115 height 11
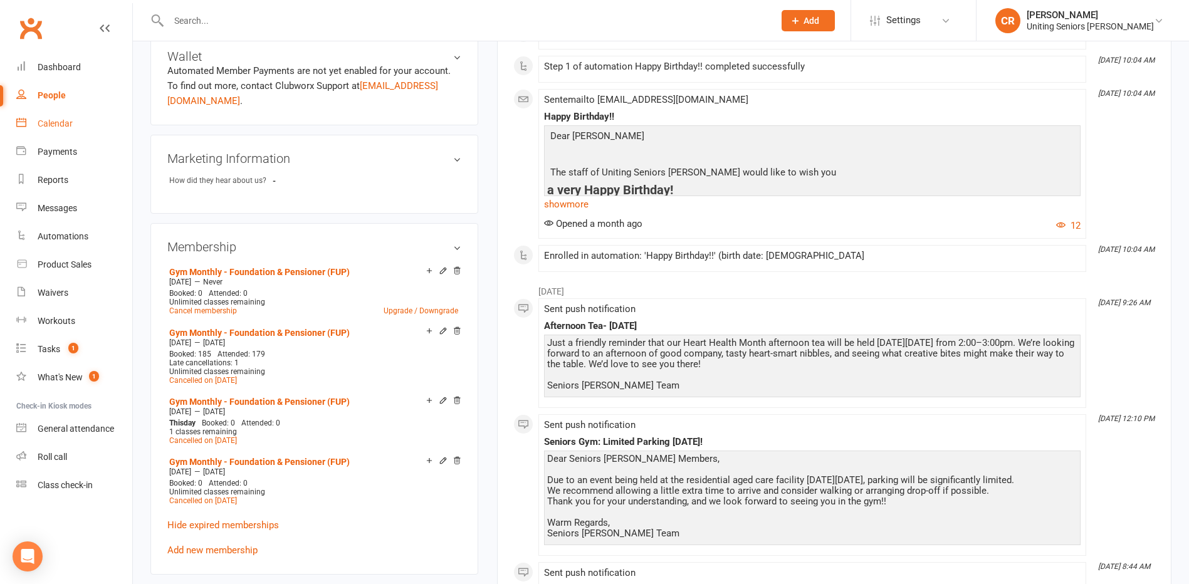
click at [58, 126] on div "Calendar" at bounding box center [55, 123] width 35 height 10
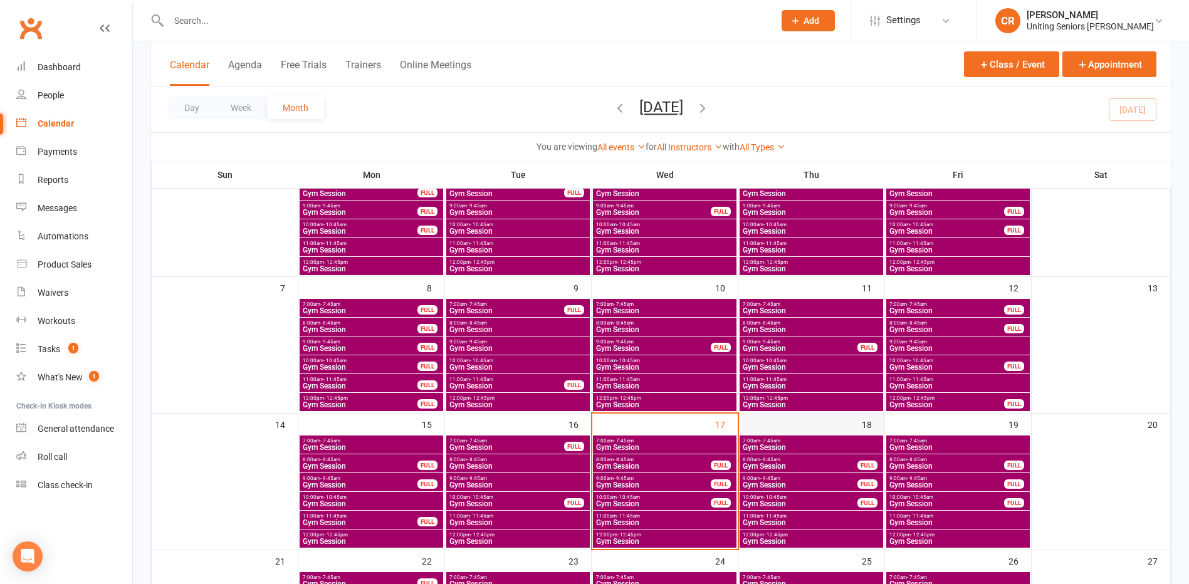
scroll to position [188, 0]
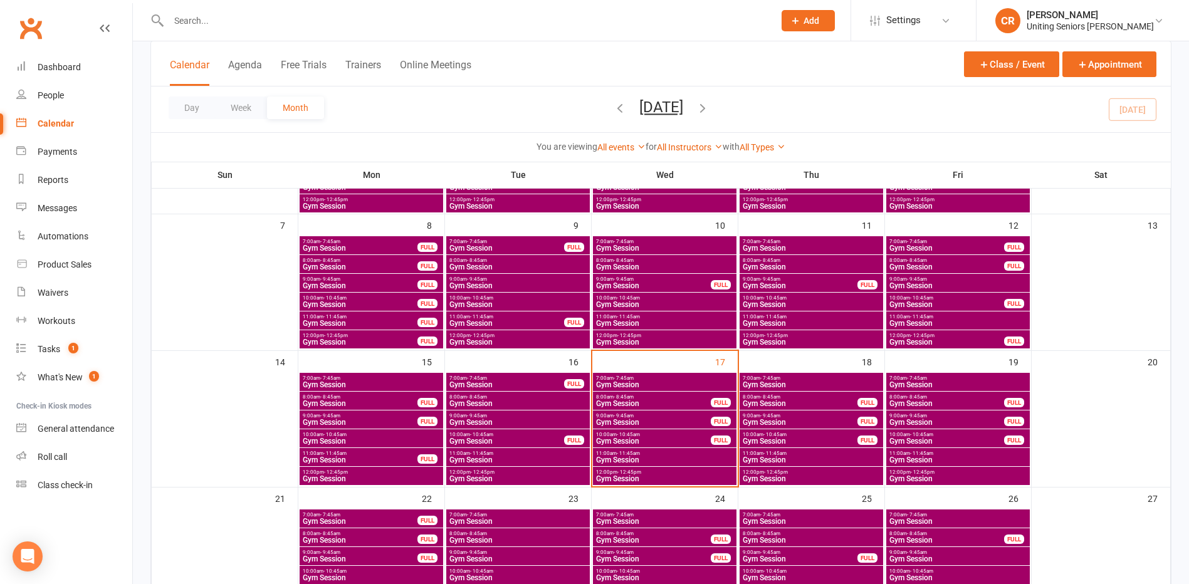
click at [759, 451] on span "11:00am - 11:45am" at bounding box center [811, 454] width 139 height 6
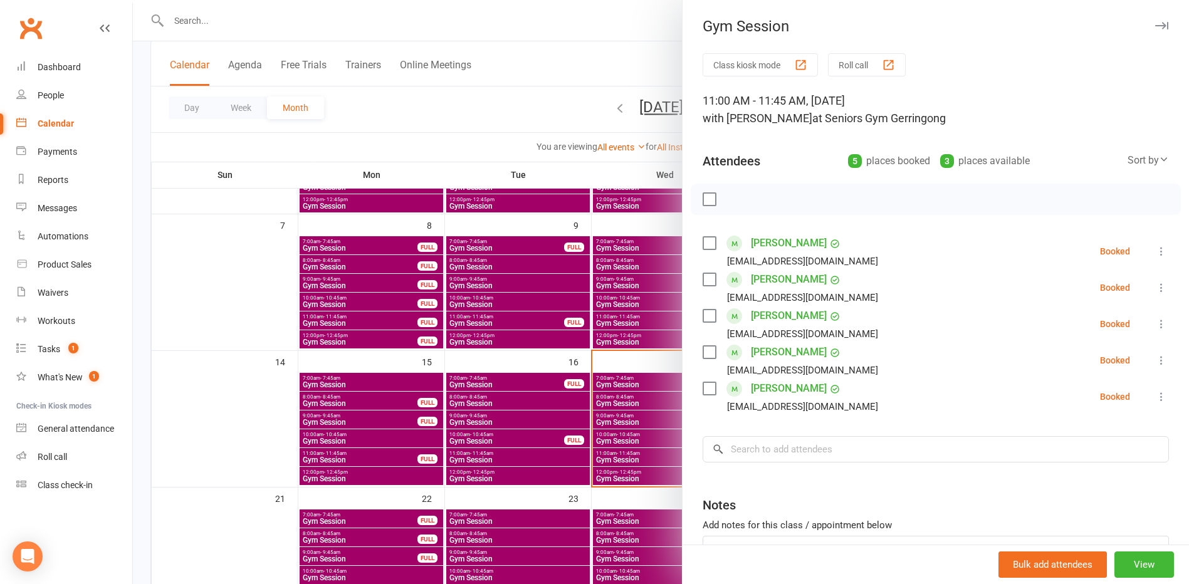
click at [486, 172] on div at bounding box center [661, 292] width 1056 height 584
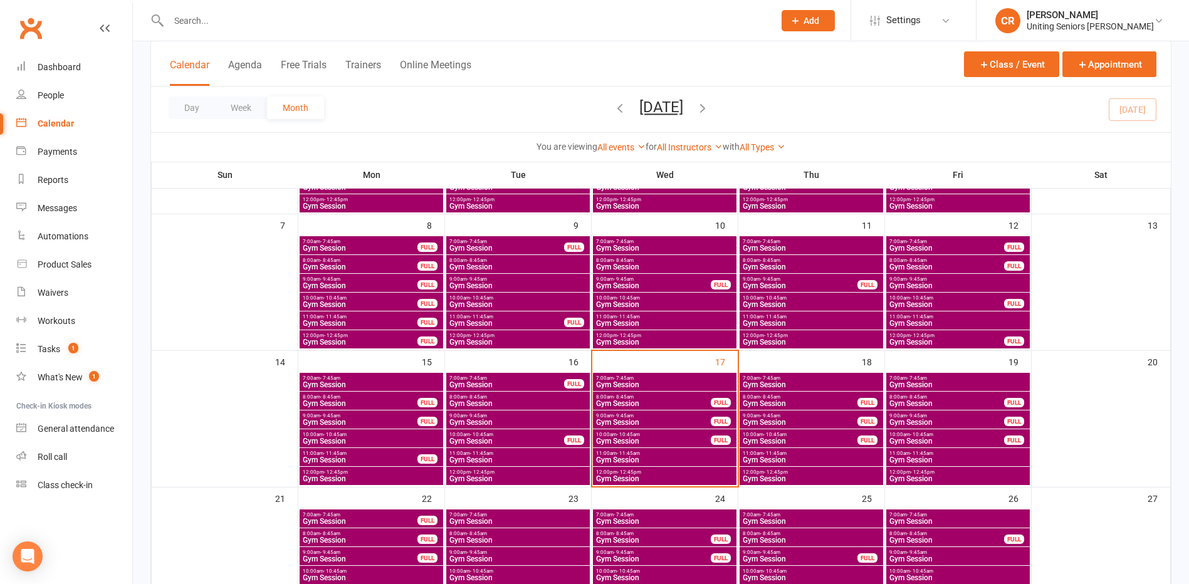
click at [784, 476] on span "Gym Session" at bounding box center [811, 479] width 139 height 8
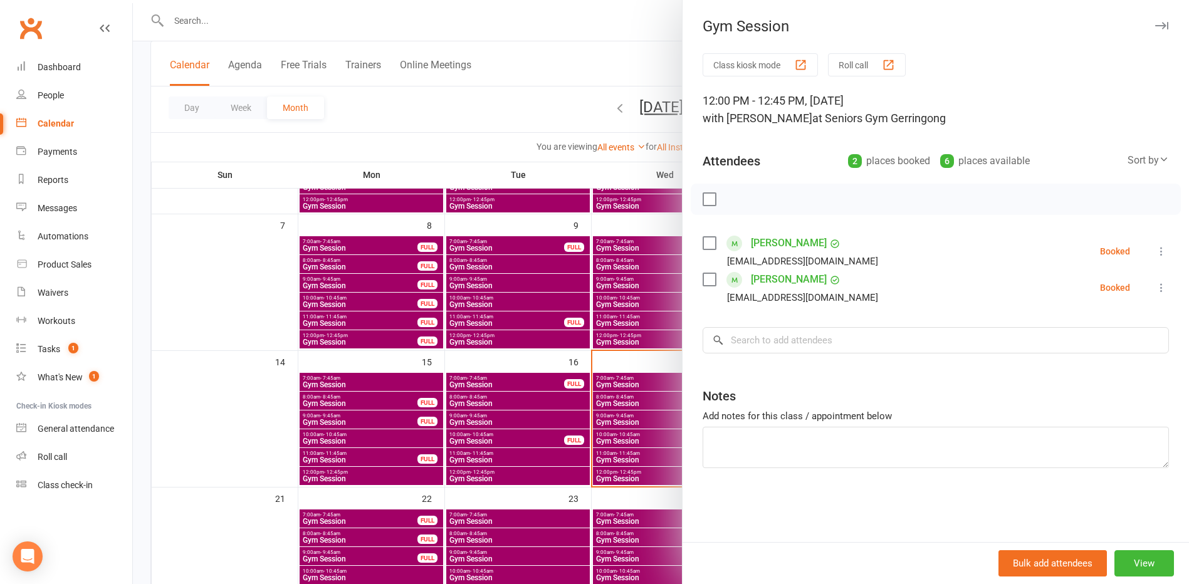
click at [549, 353] on div at bounding box center [661, 292] width 1056 height 584
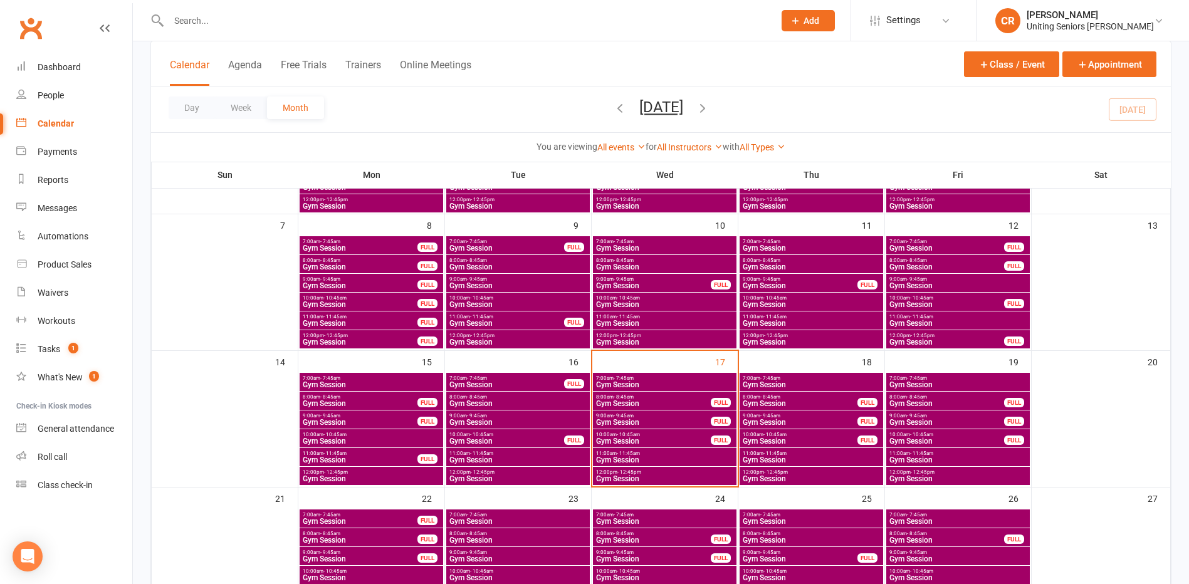
click at [757, 434] on span "10:00am - 10:45am" at bounding box center [800, 435] width 116 height 6
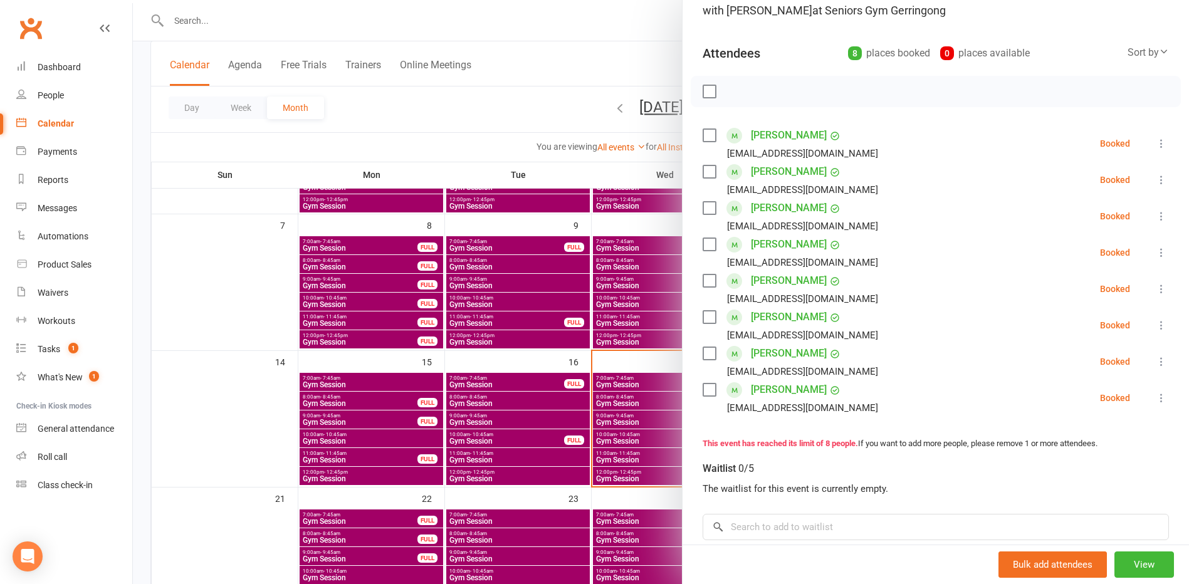
scroll to position [125, 0]
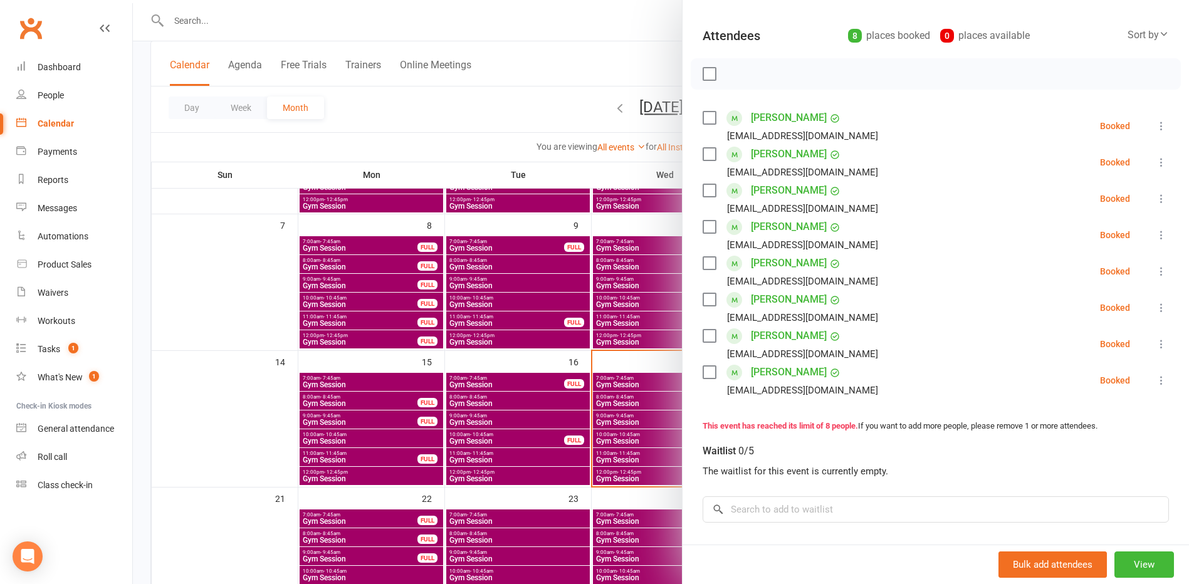
click at [426, 129] on div at bounding box center [661, 292] width 1056 height 584
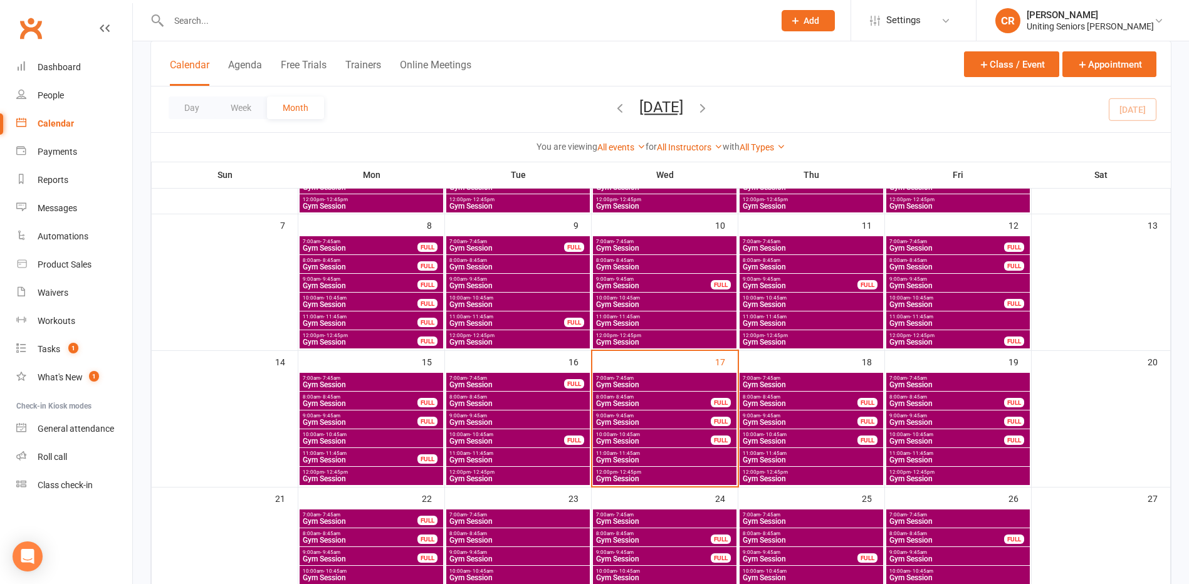
click at [656, 403] on span "Gym Session" at bounding box center [654, 404] width 116 height 8
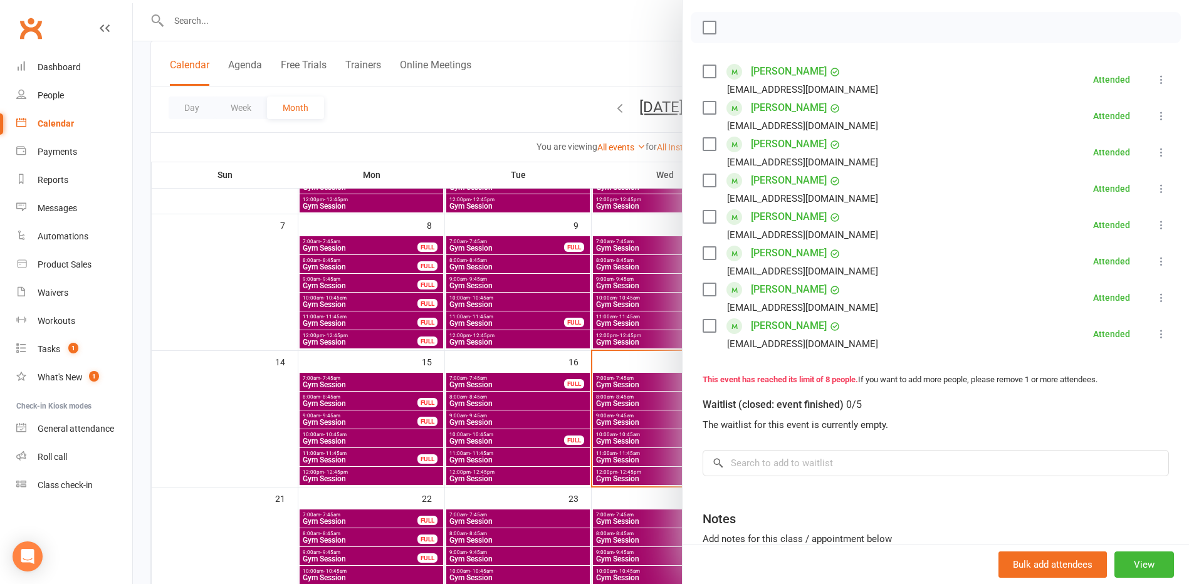
scroll to position [188, 0]
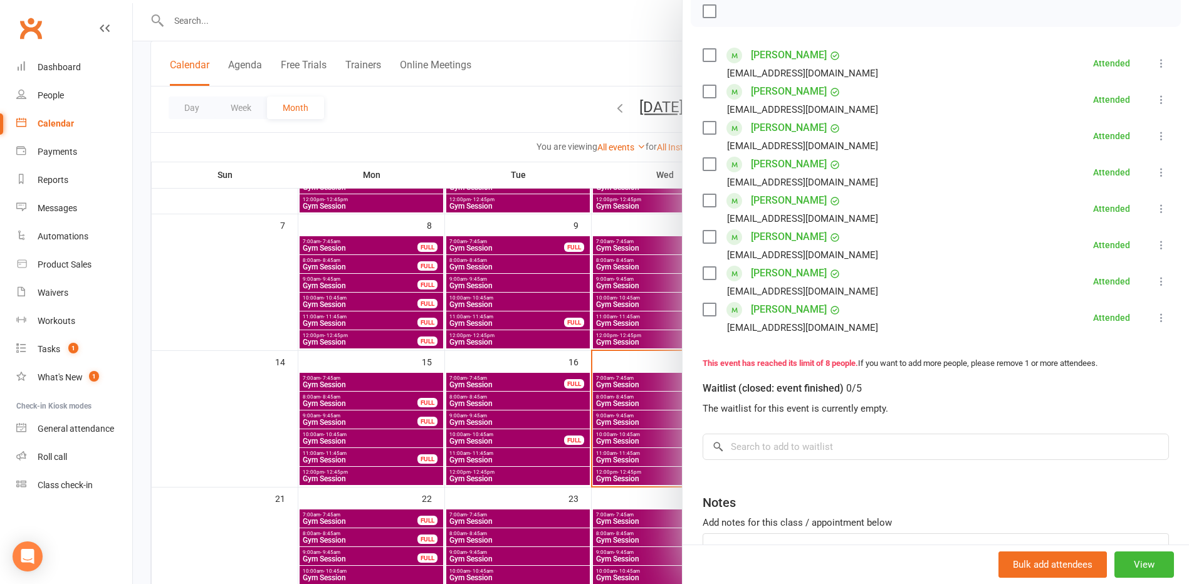
click at [576, 405] on div at bounding box center [661, 292] width 1056 height 584
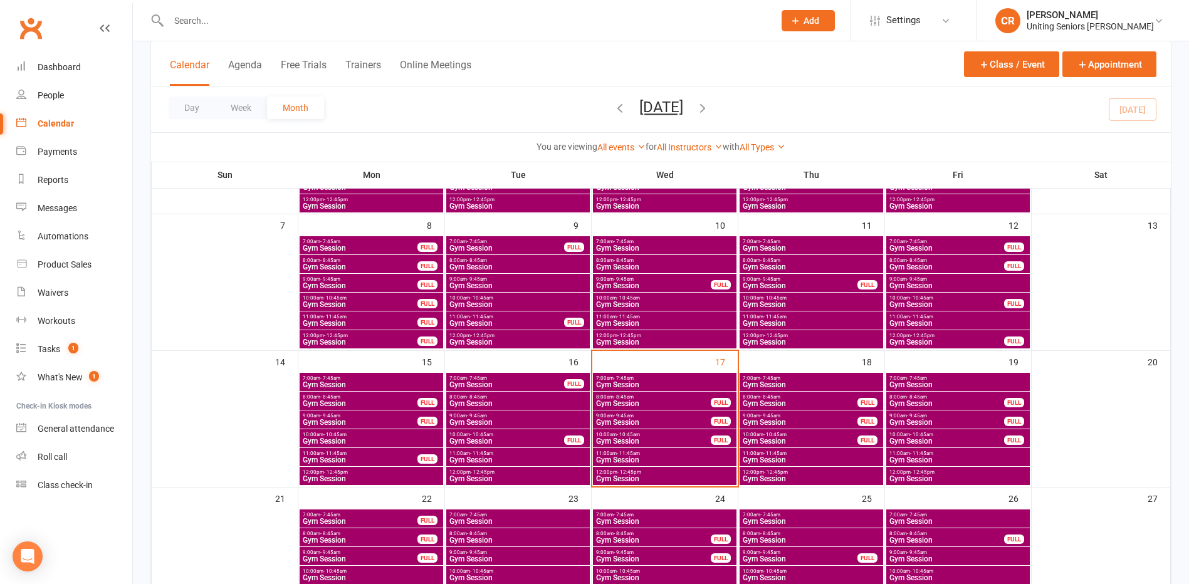
click at [616, 419] on span "Gym Session" at bounding box center [654, 423] width 116 height 8
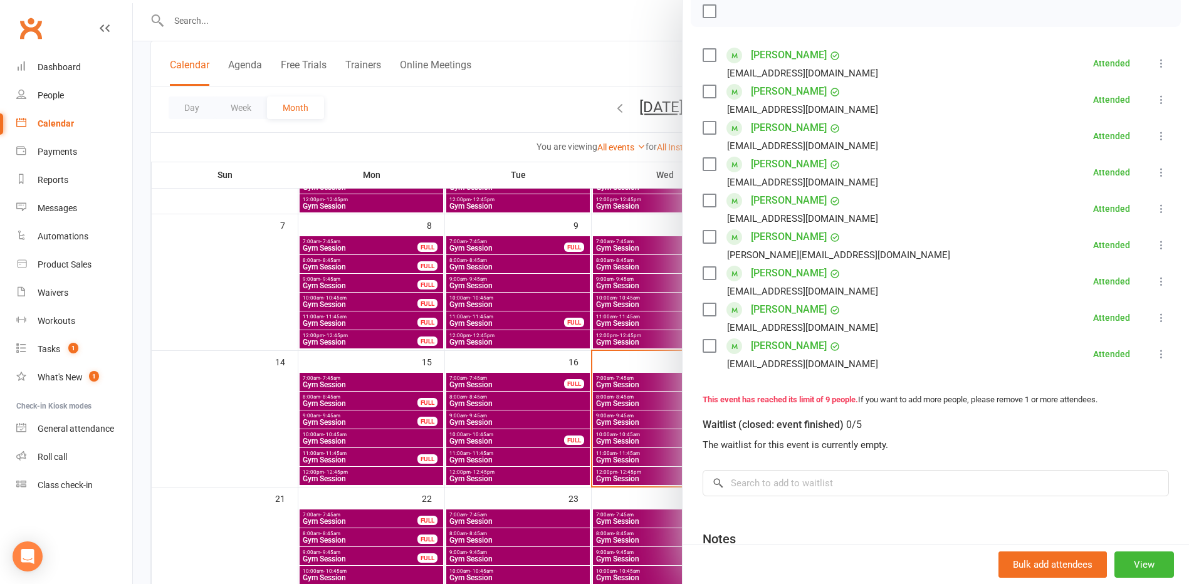
click at [618, 429] on div at bounding box center [661, 292] width 1056 height 584
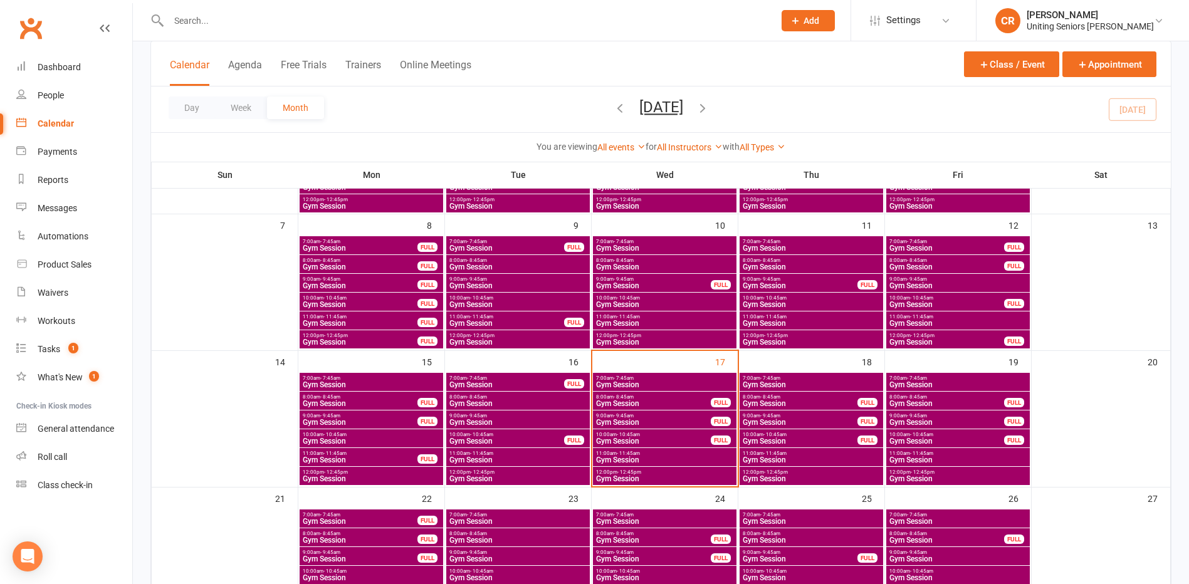
click at [620, 435] on span "- 10:45am" at bounding box center [628, 435] width 23 height 6
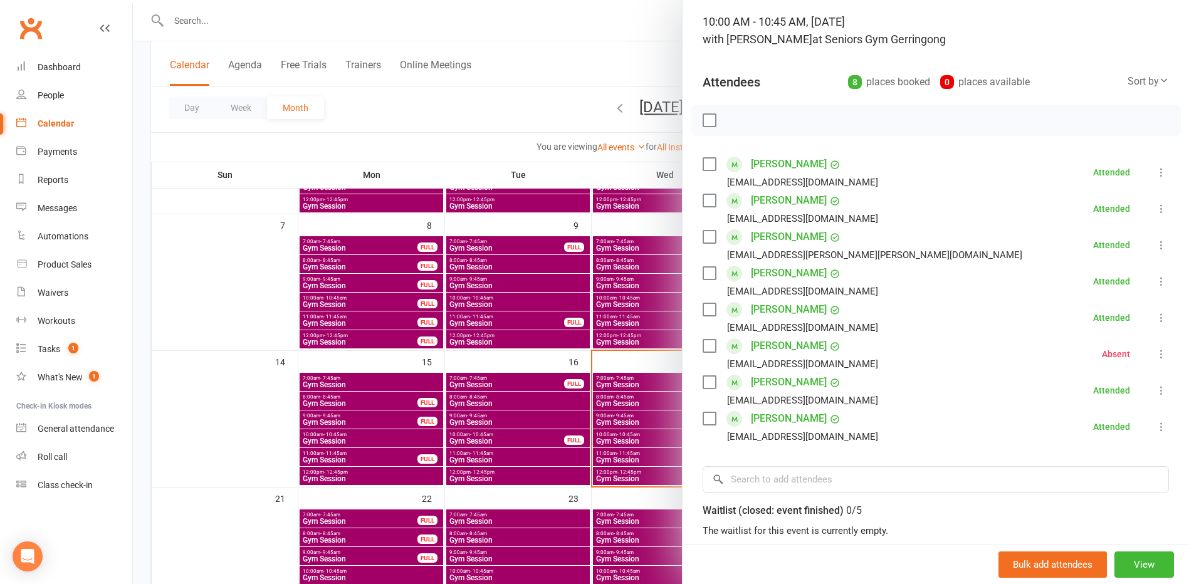
scroll to position [125, 0]
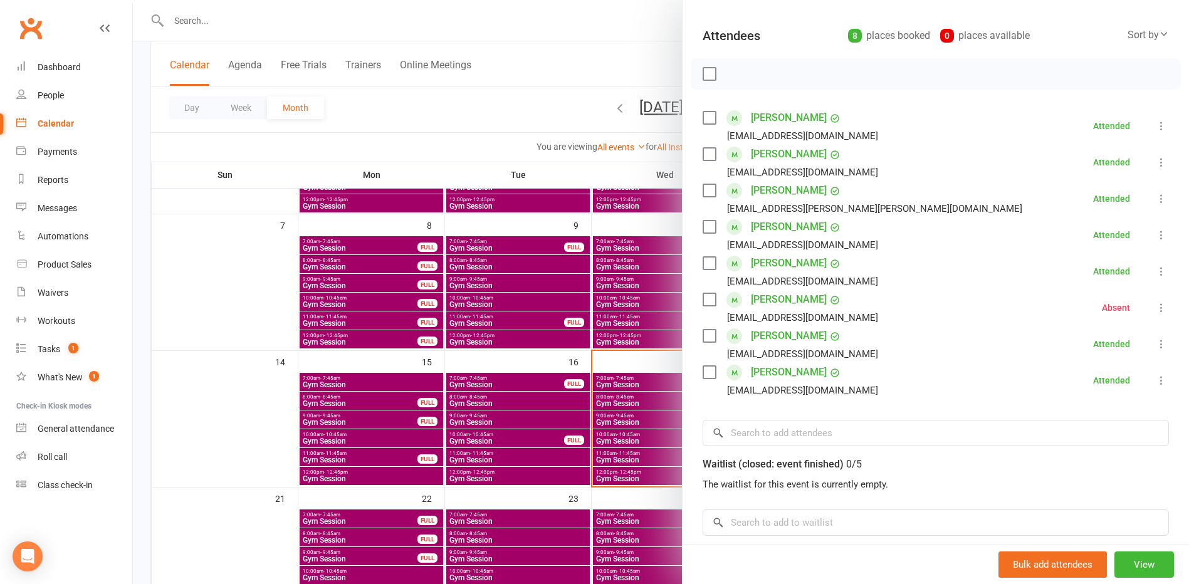
click at [666, 427] on div at bounding box center [661, 292] width 1056 height 584
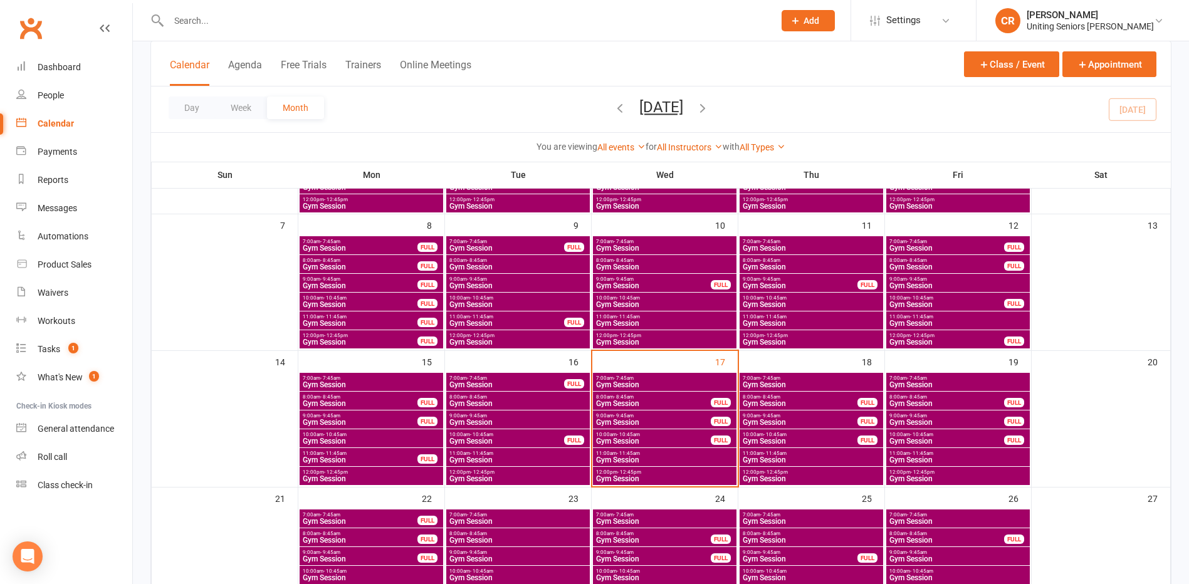
click at [653, 457] on span "Gym Session" at bounding box center [665, 460] width 139 height 8
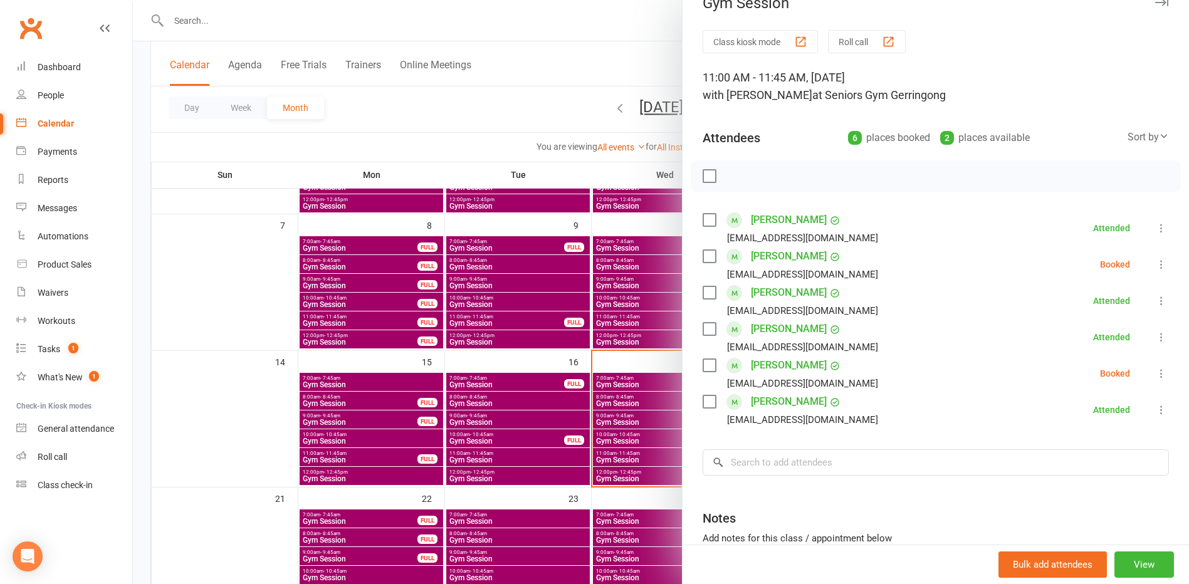
scroll to position [63, 0]
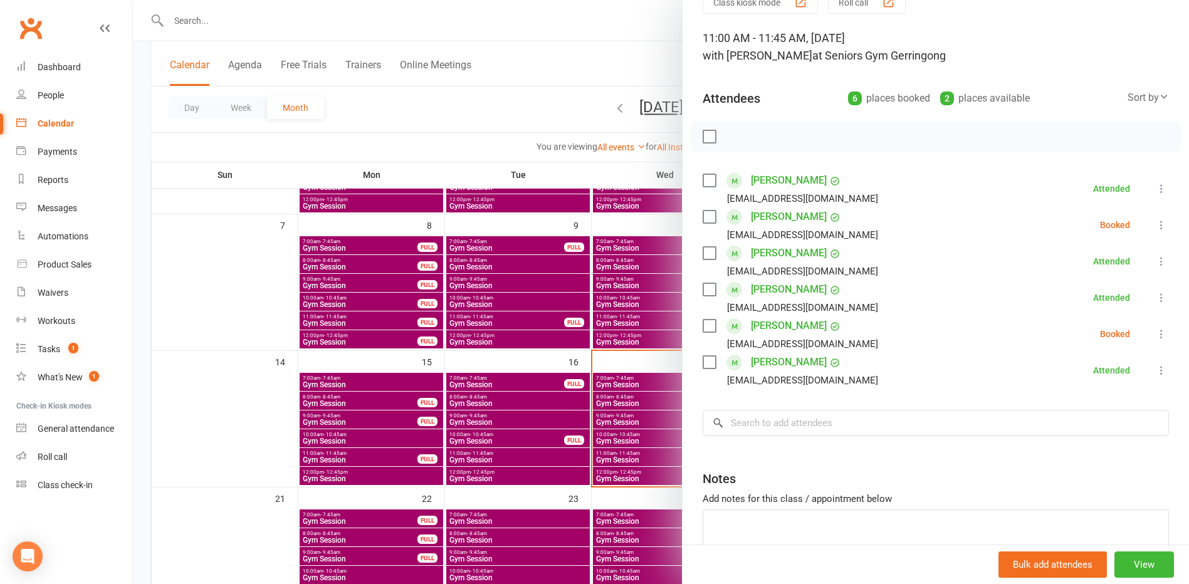
click at [710, 223] on label at bounding box center [709, 217] width 13 height 13
click at [708, 319] on div "Helen Prince helenrprince11@gmail.com" at bounding box center [793, 334] width 181 height 36
drag, startPoint x: 708, startPoint y: 319, endPoint x: 719, endPoint y: 290, distance: 31.3
click at [708, 322] on label at bounding box center [709, 326] width 13 height 13
click at [730, 142] on icon "button" at bounding box center [737, 137] width 14 height 14
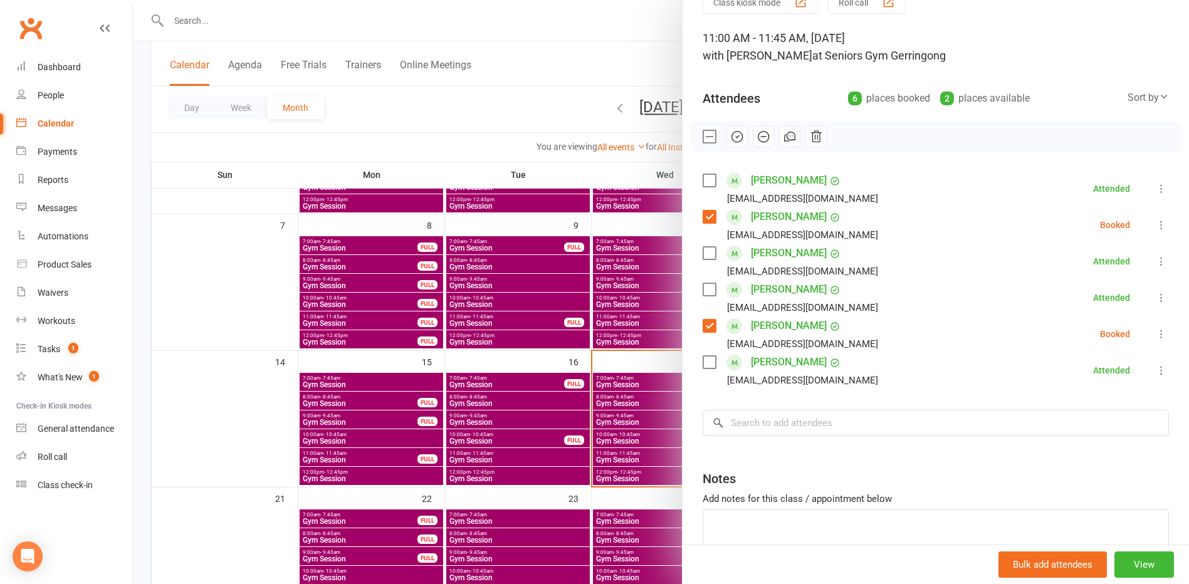
drag, startPoint x: 672, startPoint y: 39, endPoint x: 665, endPoint y: 71, distance: 33.3
click at [671, 39] on div at bounding box center [661, 292] width 1056 height 584
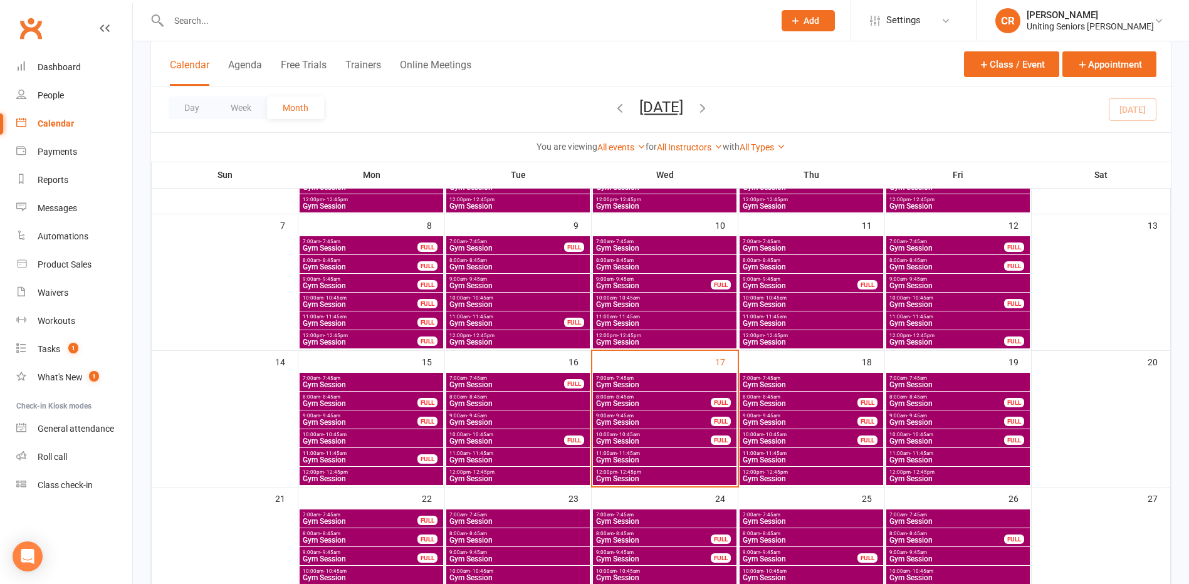
click at [655, 450] on div "11:00am - 11:45am Gym Session" at bounding box center [665, 457] width 144 height 18
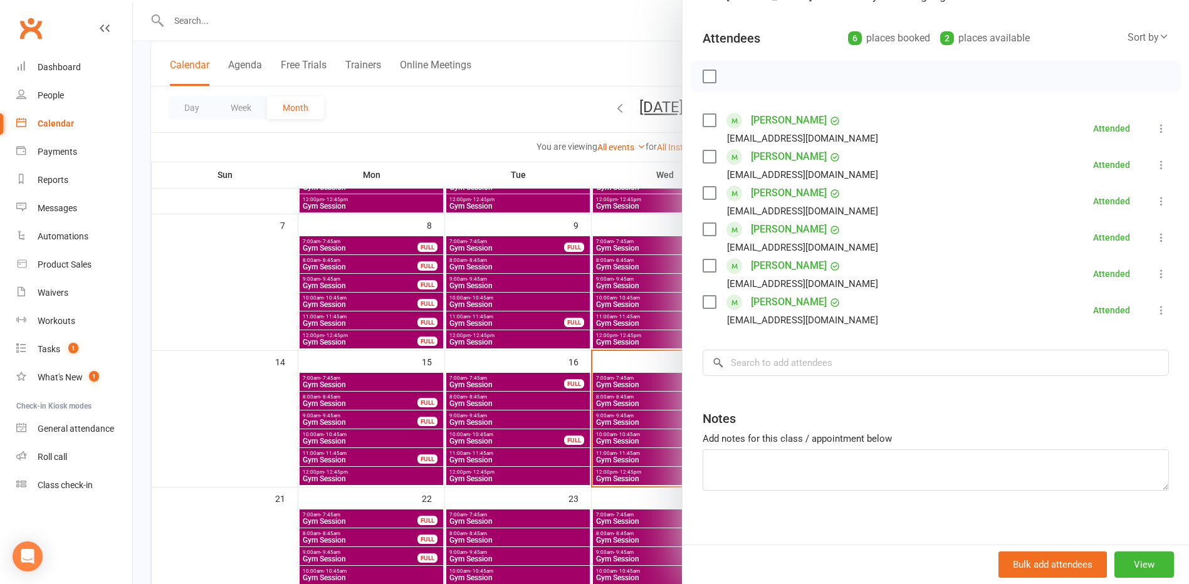
scroll to position [132, 0]
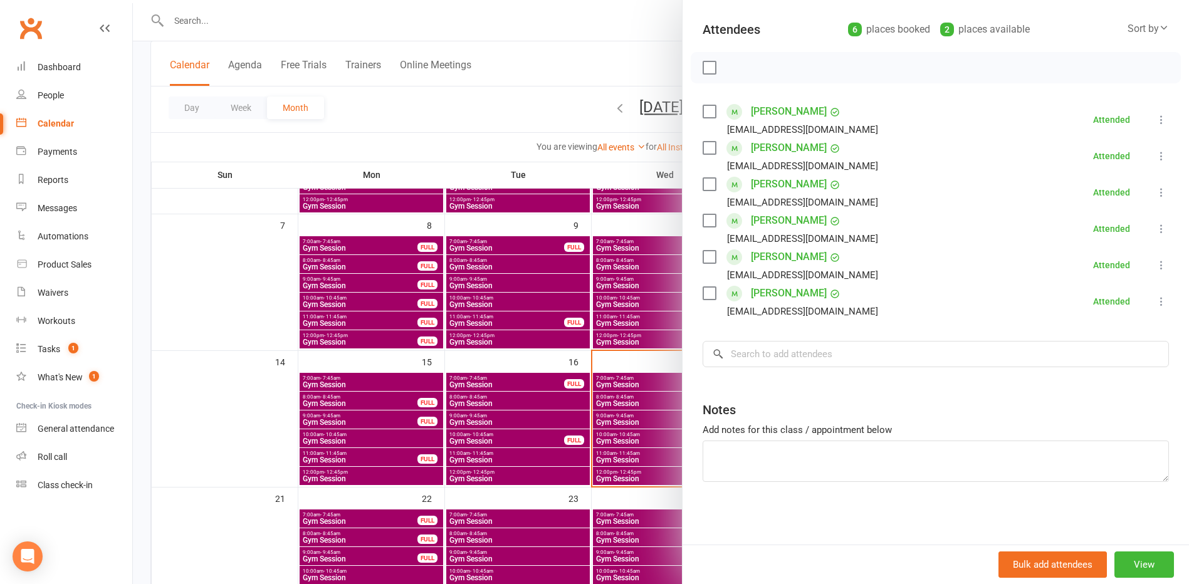
click at [627, 493] on div at bounding box center [661, 292] width 1056 height 584
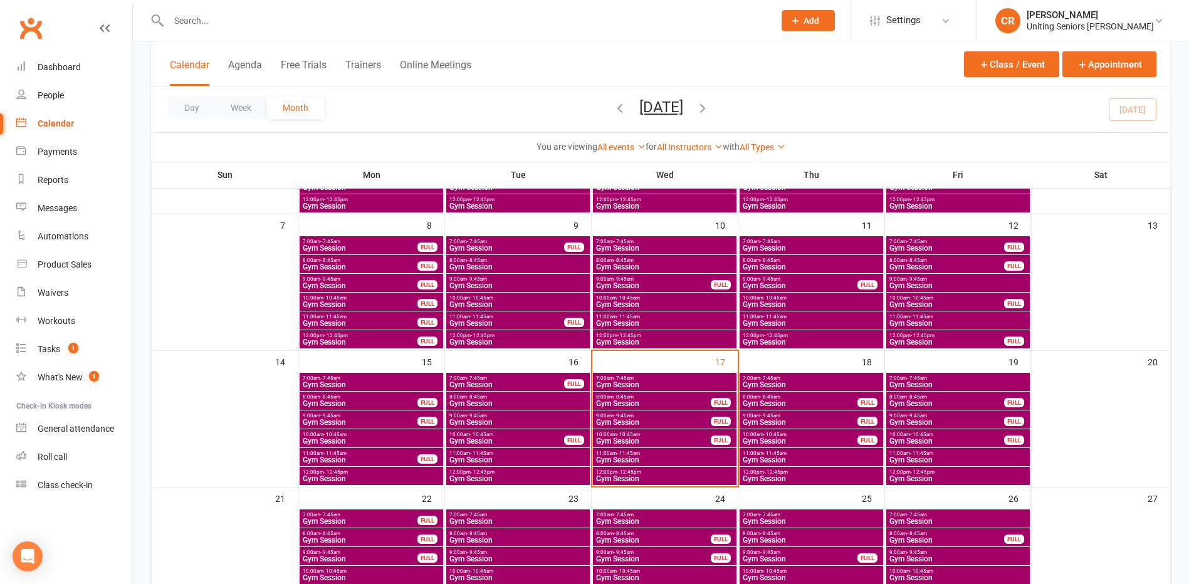
click at [631, 473] on span "- 12:45pm" at bounding box center [630, 473] width 24 height 6
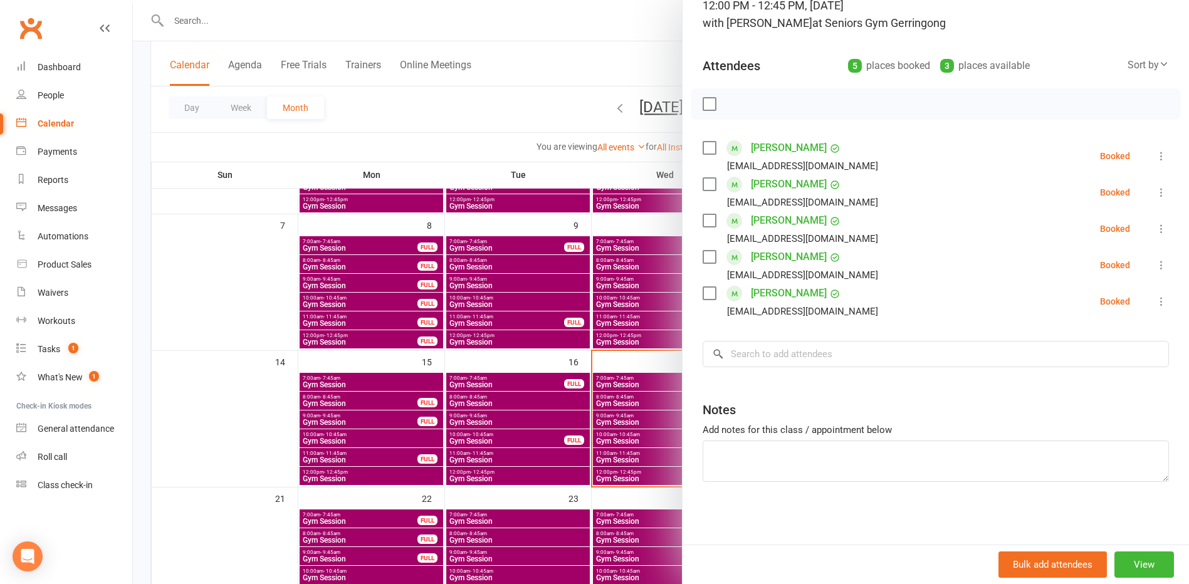
scroll to position [94, 0]
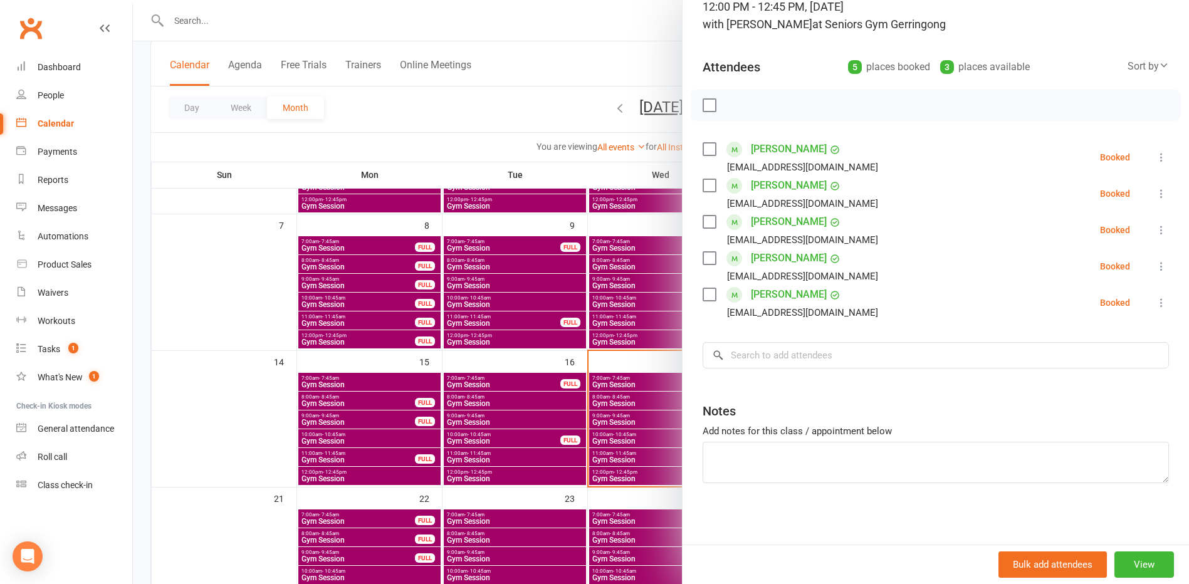
click at [707, 288] on label at bounding box center [709, 294] width 13 height 13
click at [703, 149] on label at bounding box center [709, 149] width 13 height 13
click at [730, 107] on icon "button" at bounding box center [737, 105] width 14 height 14
click at [703, 189] on label at bounding box center [709, 185] width 13 height 13
click at [730, 102] on icon "button" at bounding box center [737, 105] width 14 height 14
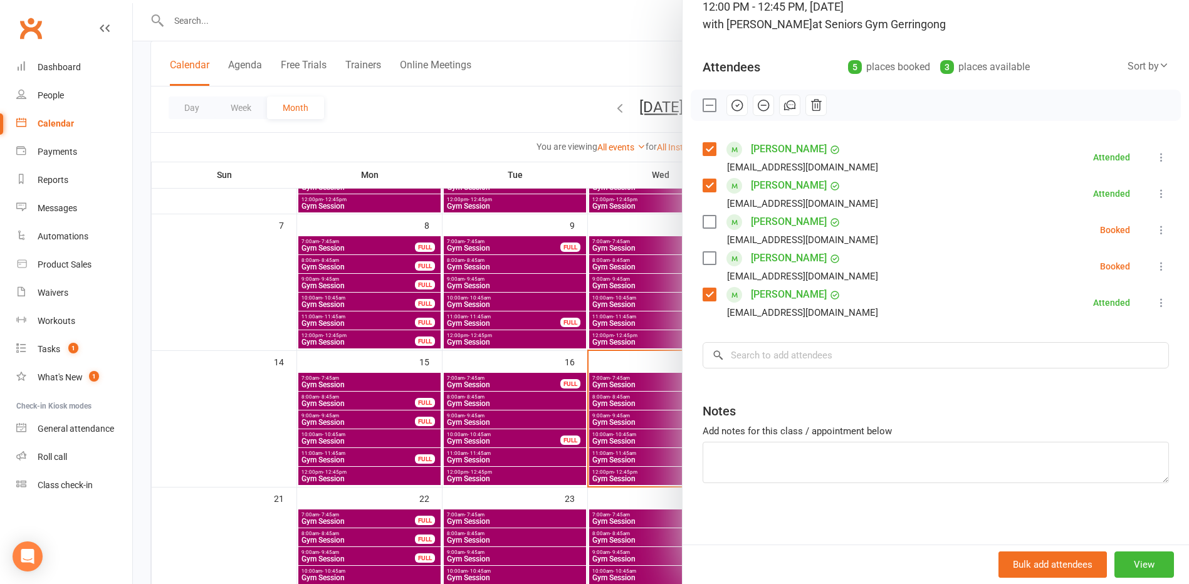
click at [641, 56] on div at bounding box center [661, 292] width 1056 height 584
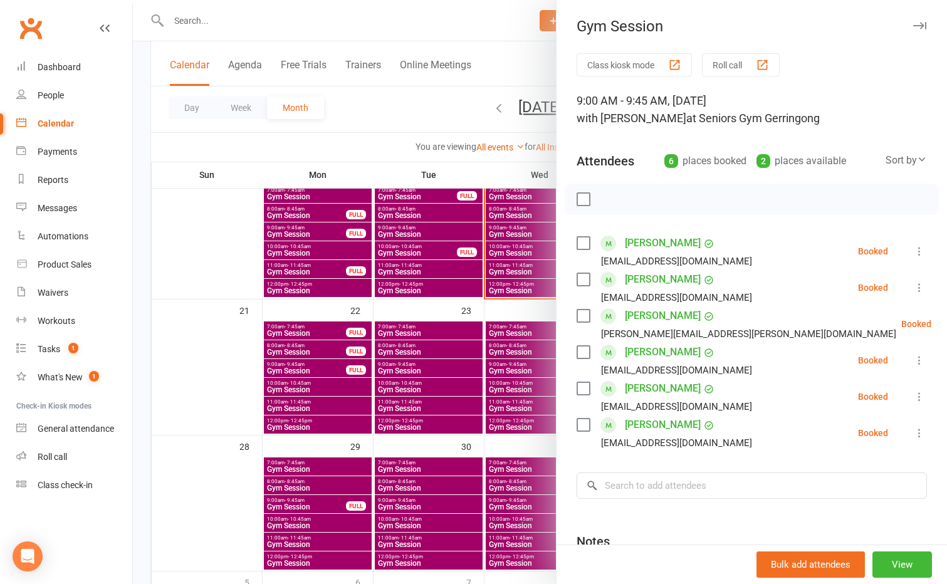
drag, startPoint x: 404, startPoint y: 115, endPoint x: 416, endPoint y: 135, distance: 22.8
click at [404, 115] on div at bounding box center [540, 292] width 814 height 584
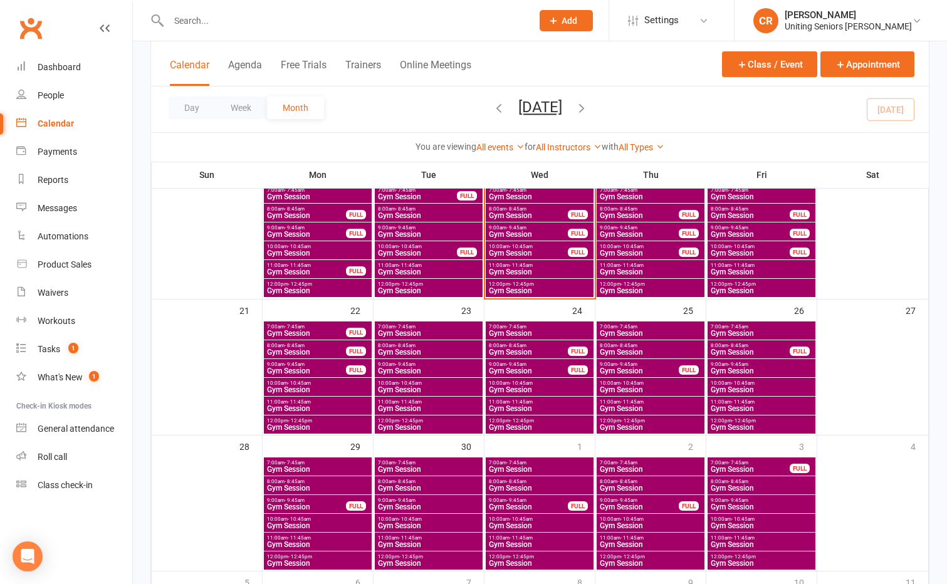
click at [532, 273] on span "Gym Session" at bounding box center [539, 272] width 103 height 8
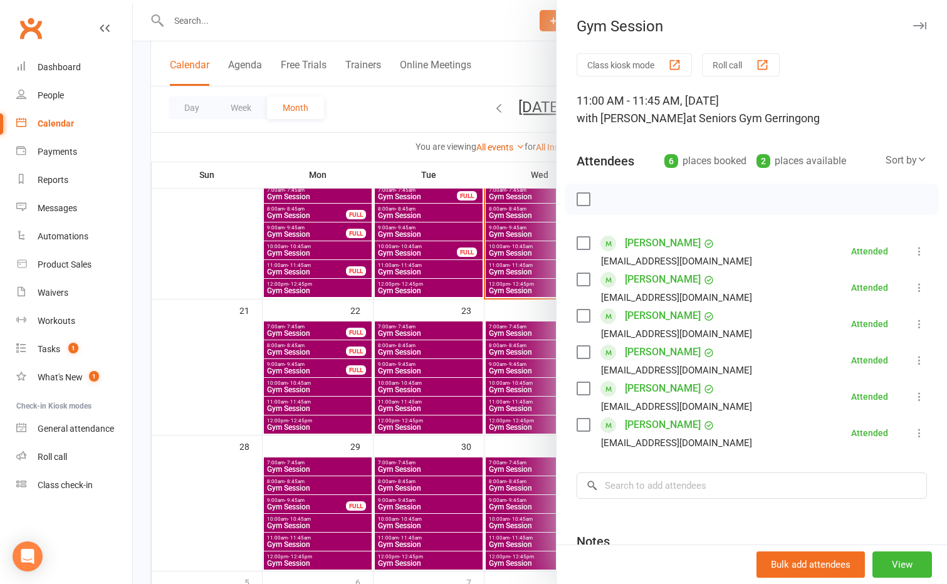
click at [527, 285] on div at bounding box center [540, 292] width 814 height 584
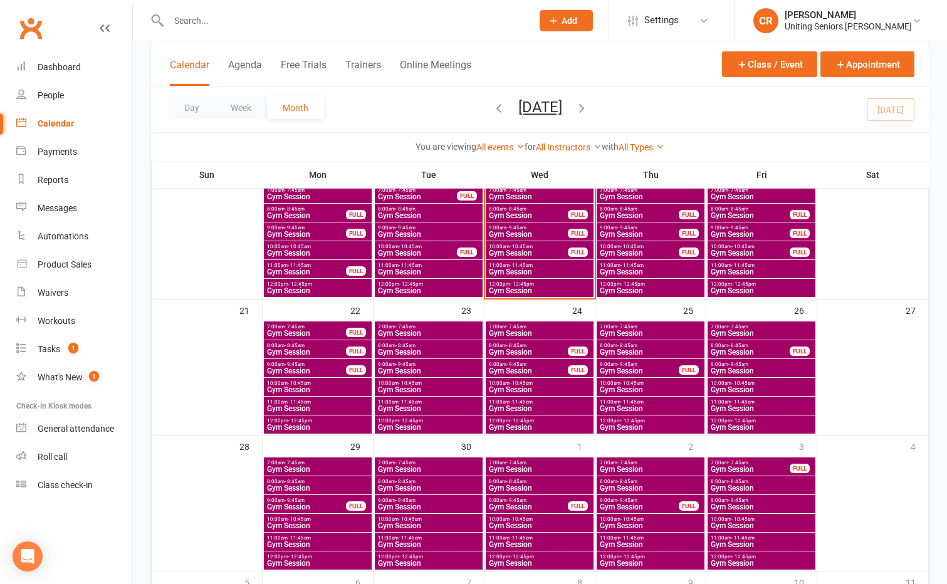
click at [527, 285] on span "- 12:45pm" at bounding box center [522, 285] width 24 height 6
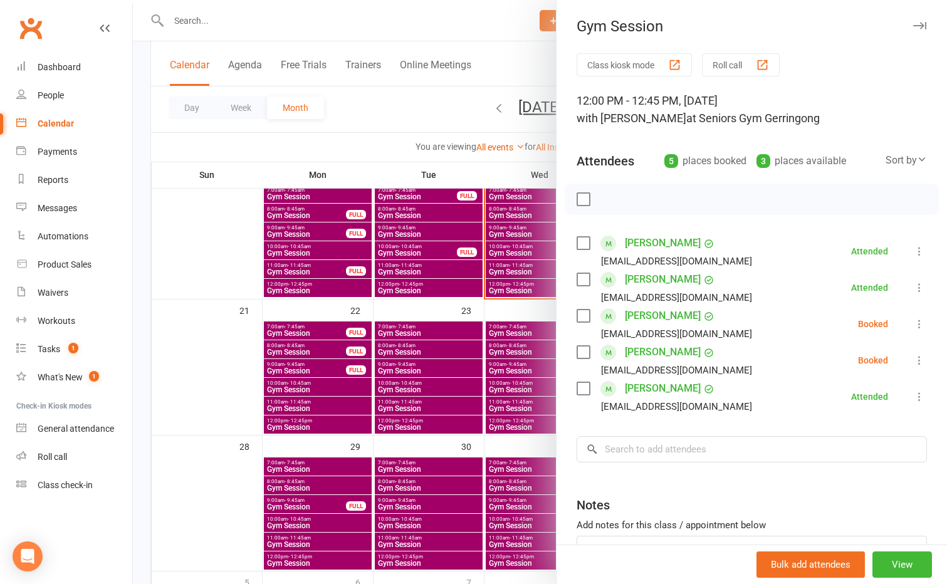
click at [582, 313] on label at bounding box center [583, 316] width 13 height 13
click at [582, 350] on label at bounding box center [583, 352] width 13 height 13
click at [611, 210] on div at bounding box center [752, 199] width 374 height 31
click at [611, 195] on icon "button" at bounding box center [611, 199] width 14 height 14
click at [341, 102] on div at bounding box center [540, 292] width 814 height 584
